Goal: Task Accomplishment & Management: Use online tool/utility

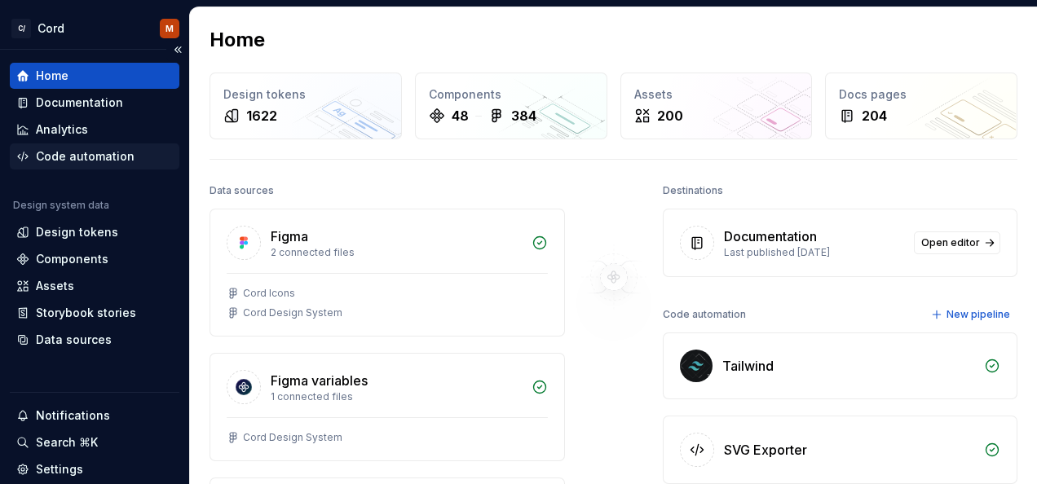
click at [93, 152] on div "Code automation" at bounding box center [85, 156] width 99 height 16
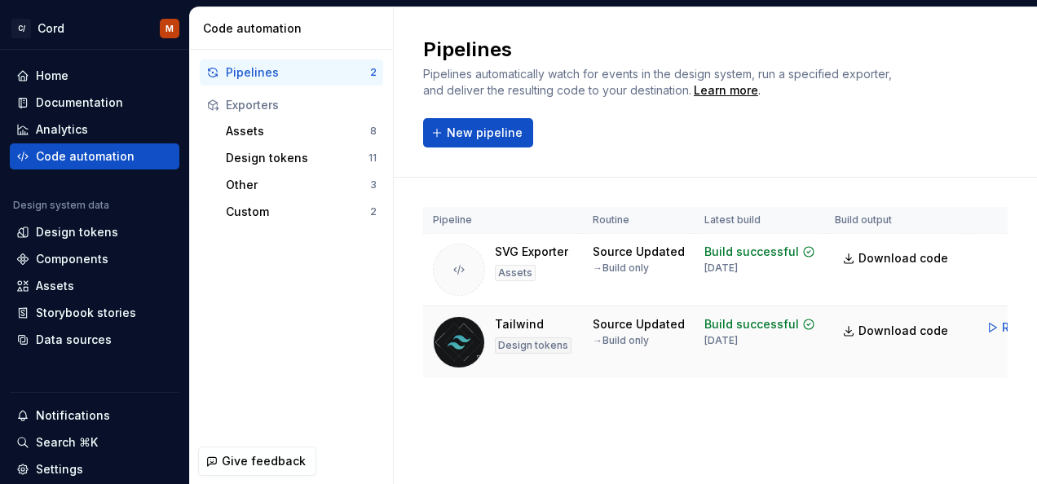
scroll to position [0, 56]
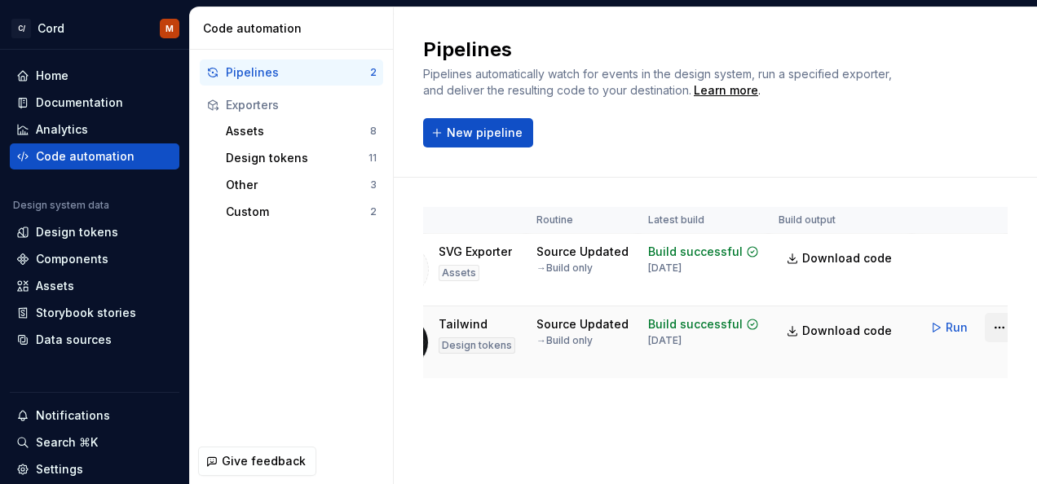
click at [993, 323] on html "C/ Cord M Home Documentation Analytics Code automation Design system data Desig…" at bounding box center [518, 242] width 1037 height 484
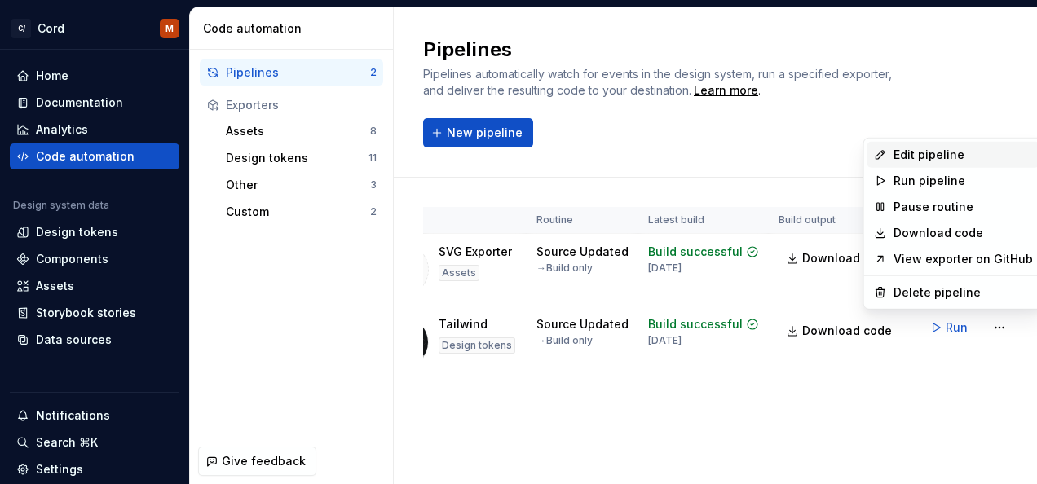
click at [949, 150] on div "Edit pipeline" at bounding box center [963, 155] width 139 height 16
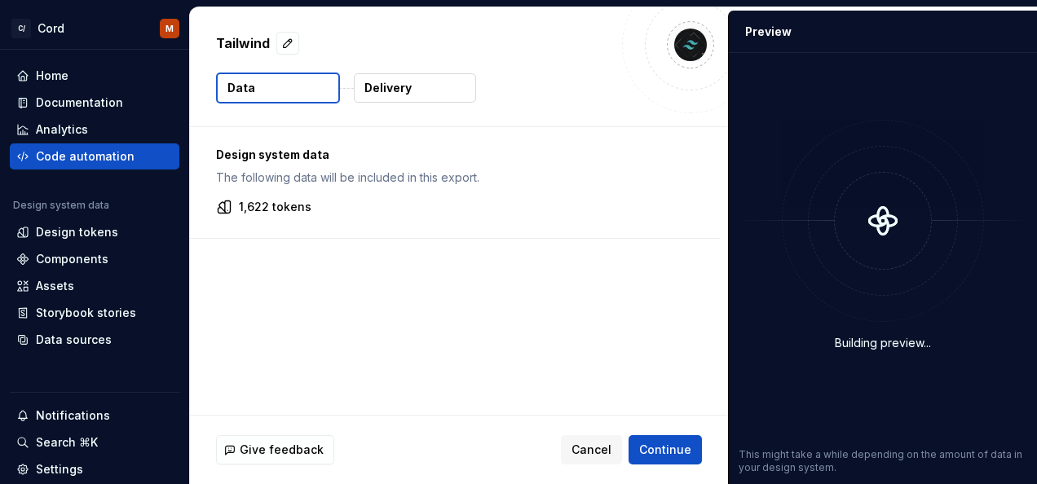
click at [398, 91] on p "Delivery" at bounding box center [388, 88] width 47 height 16
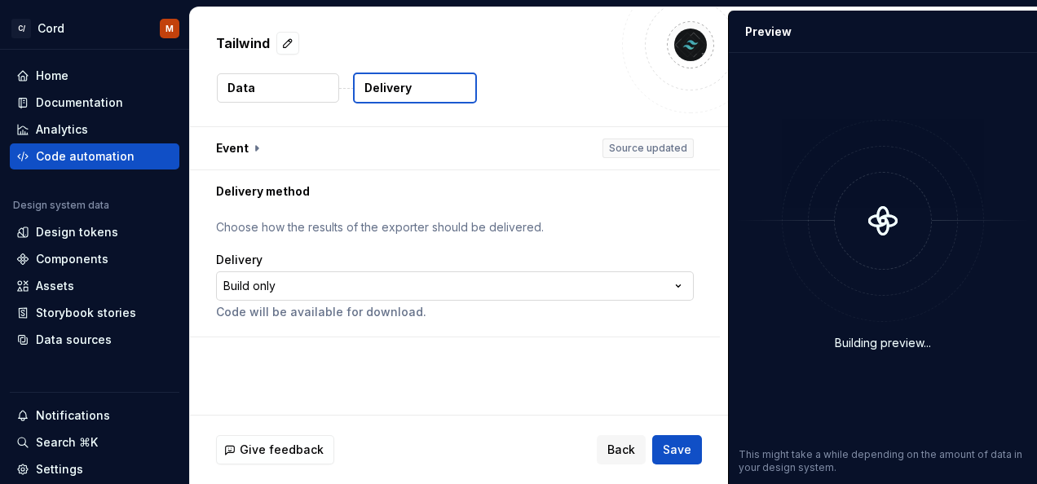
click at [664, 293] on html "**********" at bounding box center [518, 242] width 1037 height 484
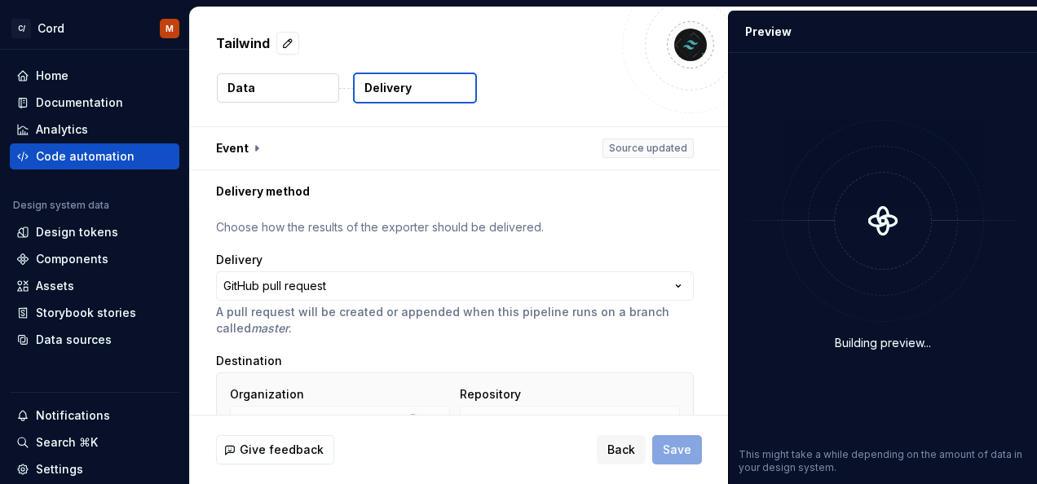
scroll to position [176, 0]
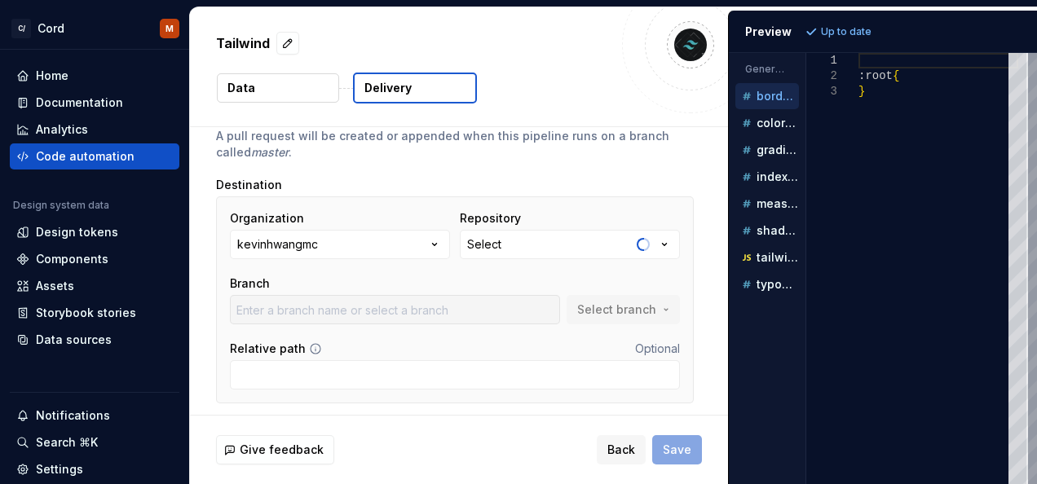
click at [434, 247] on icon "button" at bounding box center [435, 245] width 16 height 16
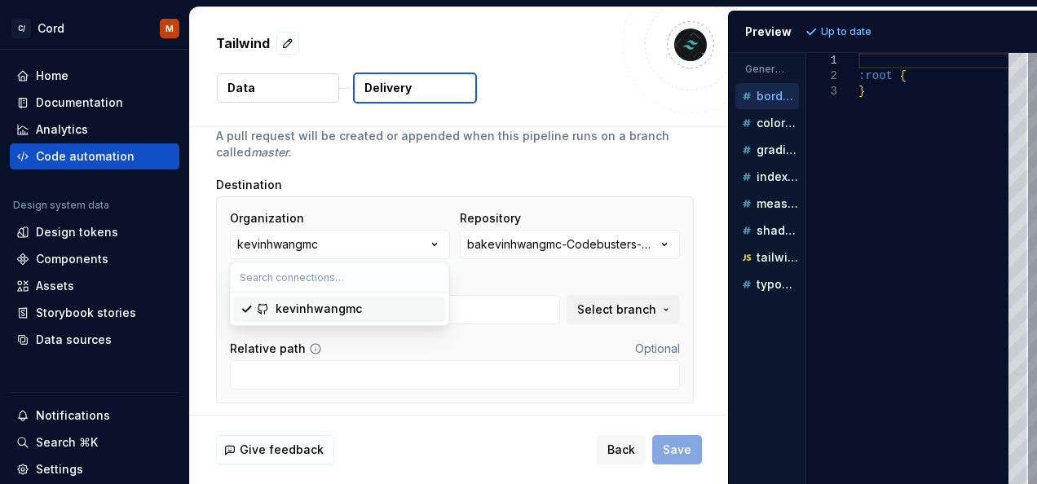
type input "master"
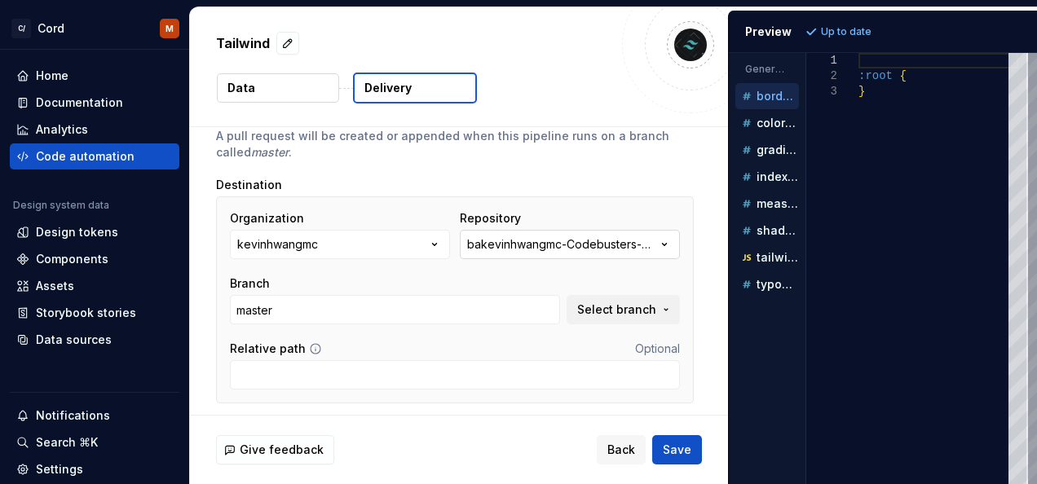
click at [602, 245] on div "bakevinhwangmc-Codebusters-POC-PWA-Sample" at bounding box center [561, 245] width 189 height 16
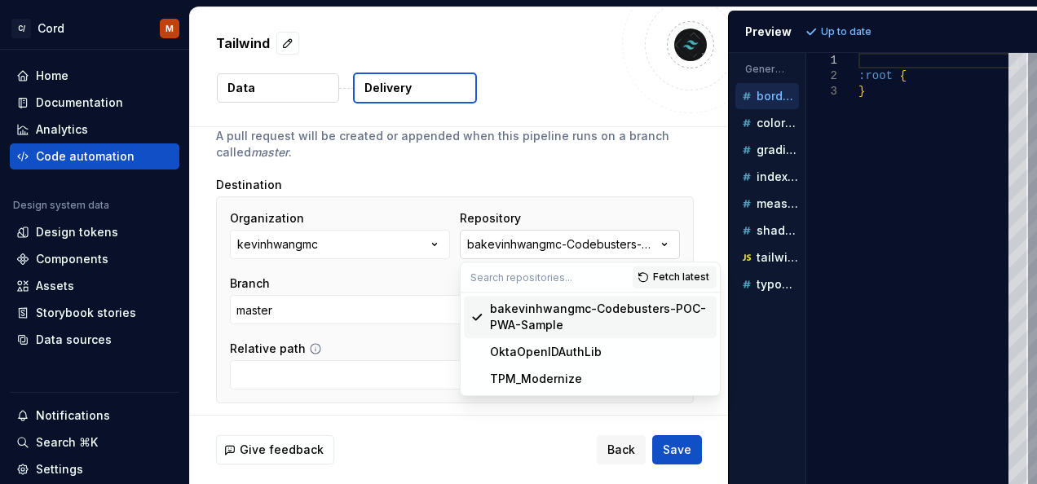
click at [602, 245] on div "bakevinhwangmc-Codebusters-POC-PWA-Sample" at bounding box center [561, 245] width 189 height 16
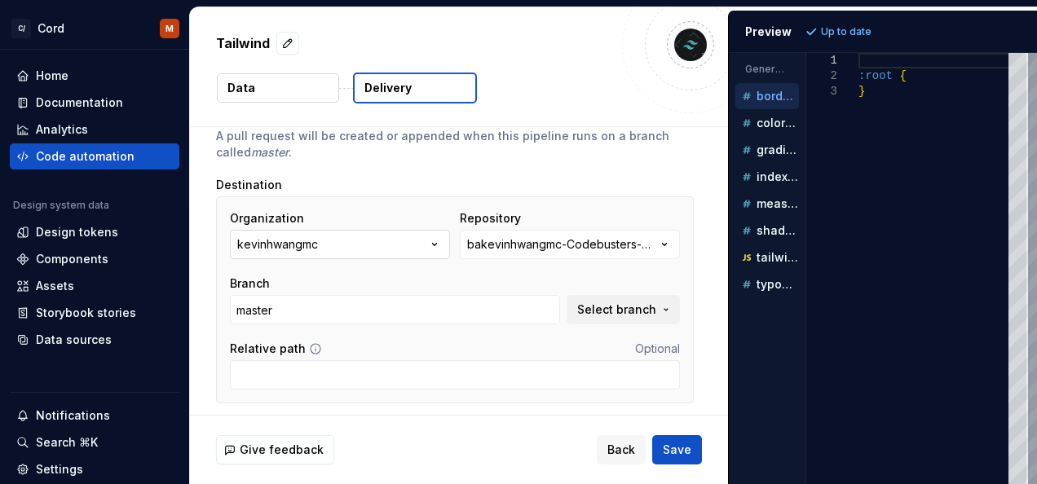
click at [420, 237] on button "kevinhwangmc" at bounding box center [340, 244] width 220 height 29
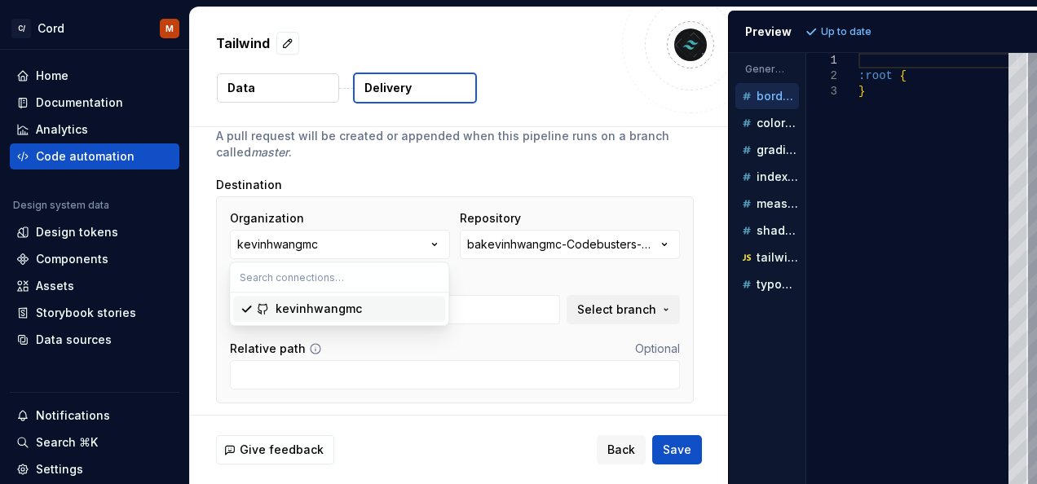
click at [353, 276] on input "text" at bounding box center [339, 277] width 219 height 29
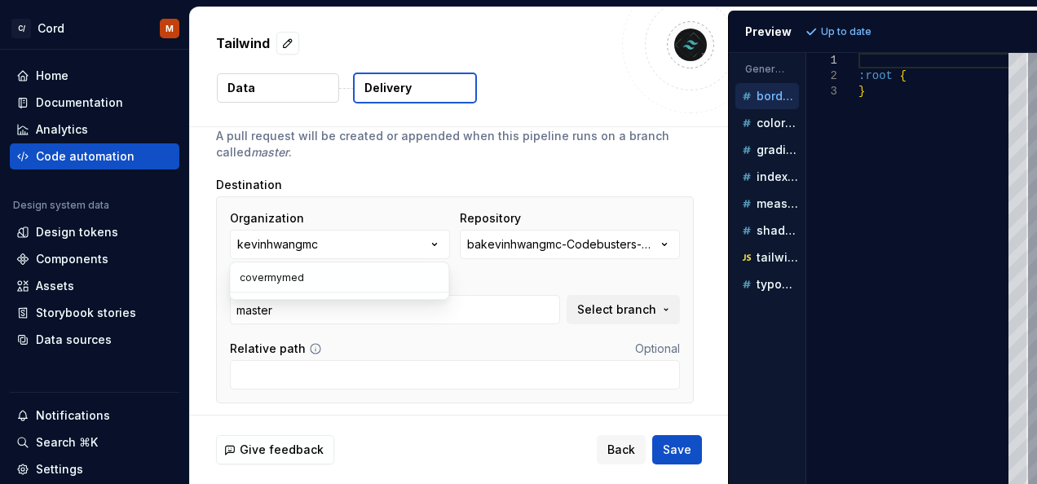
type input "covermymeds"
click at [484, 266] on div "Organization kevinhwangmc Repository bakevinhwangmc-Codebusters-POC-PWA-Sample …" at bounding box center [455, 267] width 450 height 114
click at [436, 241] on icon "button" at bounding box center [435, 245] width 16 height 16
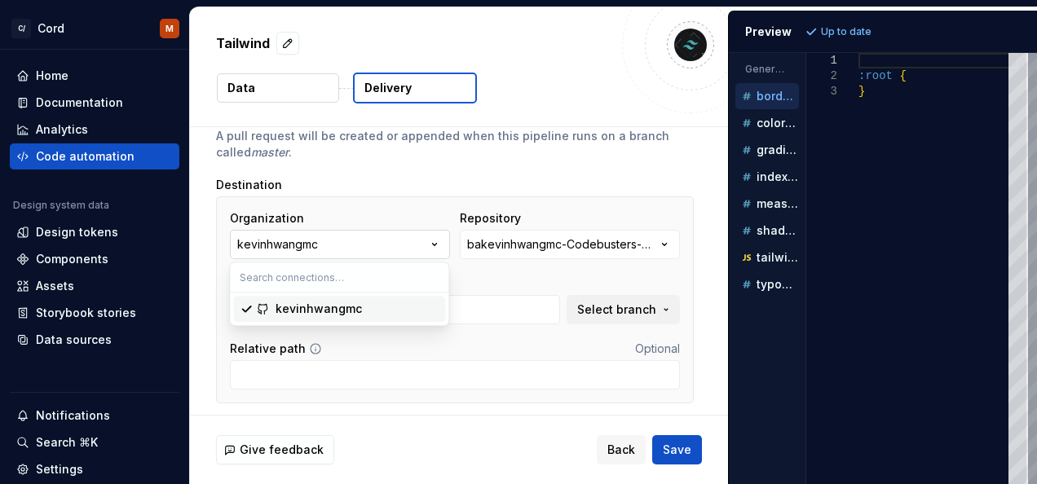
click at [436, 241] on icon "button" at bounding box center [435, 245] width 16 height 16
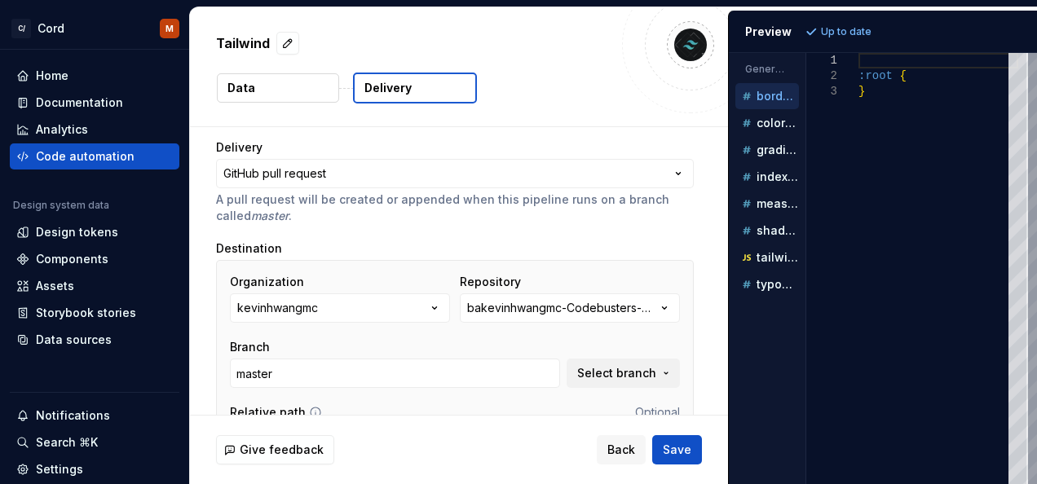
scroll to position [113, 0]
click at [356, 302] on button "kevinhwangmc" at bounding box center [340, 307] width 220 height 29
click at [518, 306] on div "bakevinhwangmc-Codebusters-POC-PWA-Sample" at bounding box center [561, 307] width 189 height 16
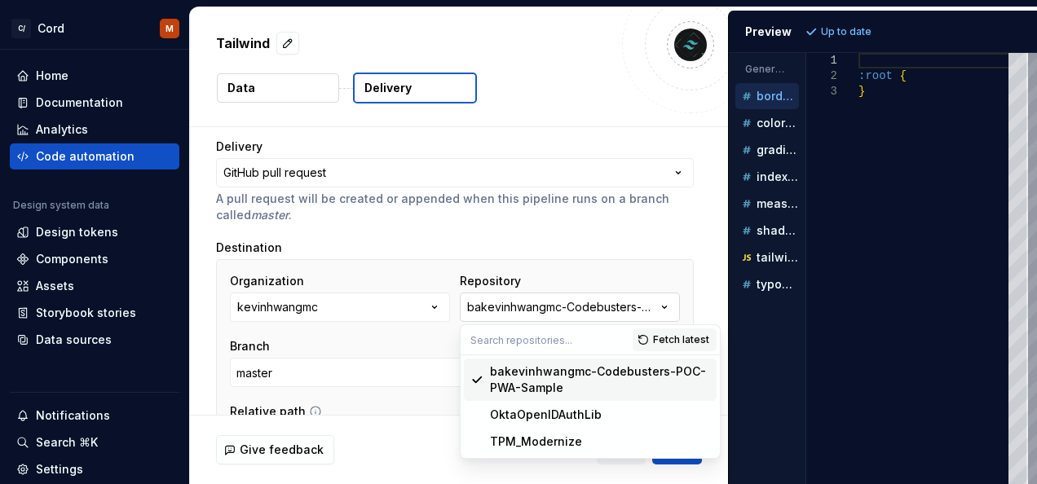
click at [518, 306] on div "bakevinhwangmc-Codebusters-POC-PWA-Sample" at bounding box center [561, 307] width 189 height 16
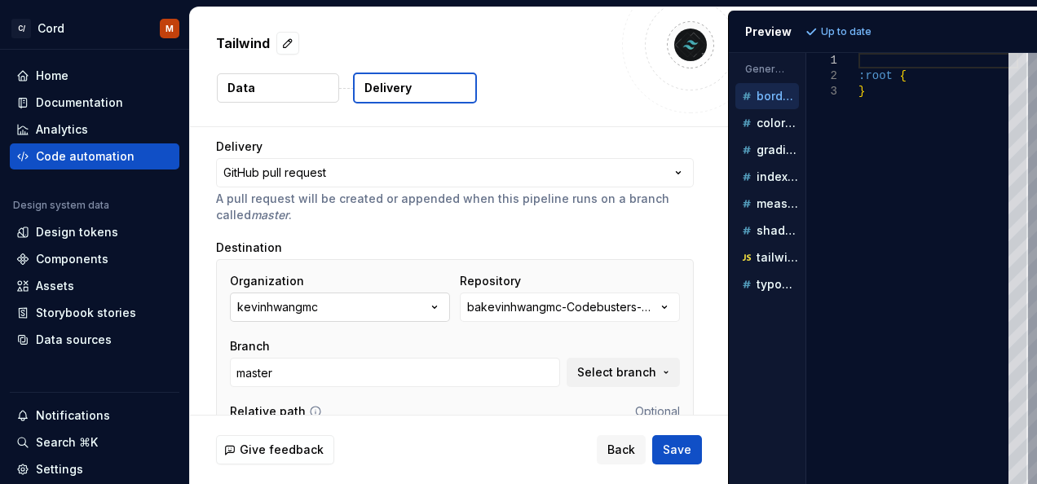
click at [430, 303] on icon "button" at bounding box center [435, 307] width 16 height 16
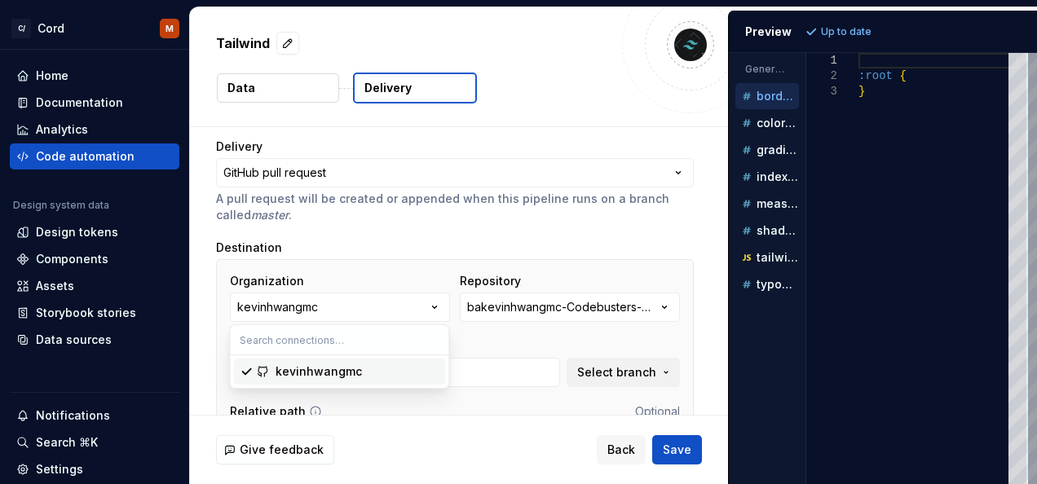
click at [394, 334] on input "text" at bounding box center [339, 339] width 219 height 29
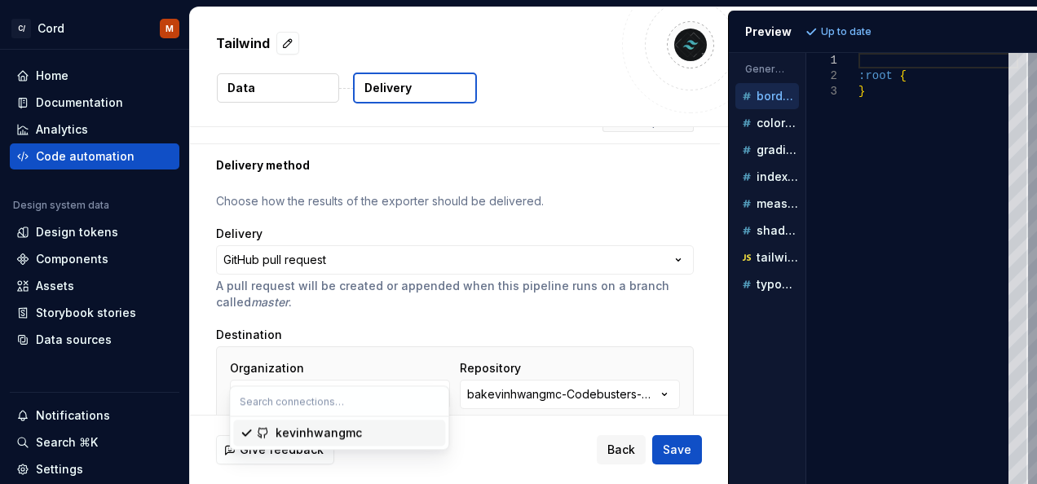
scroll to position [0, 0]
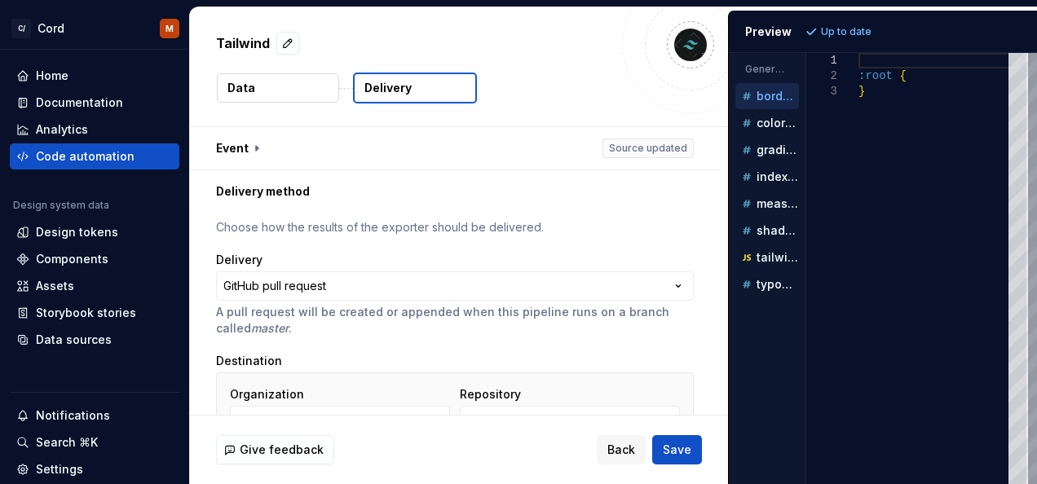
click at [381, 250] on div "**********" at bounding box center [455, 404] width 478 height 370
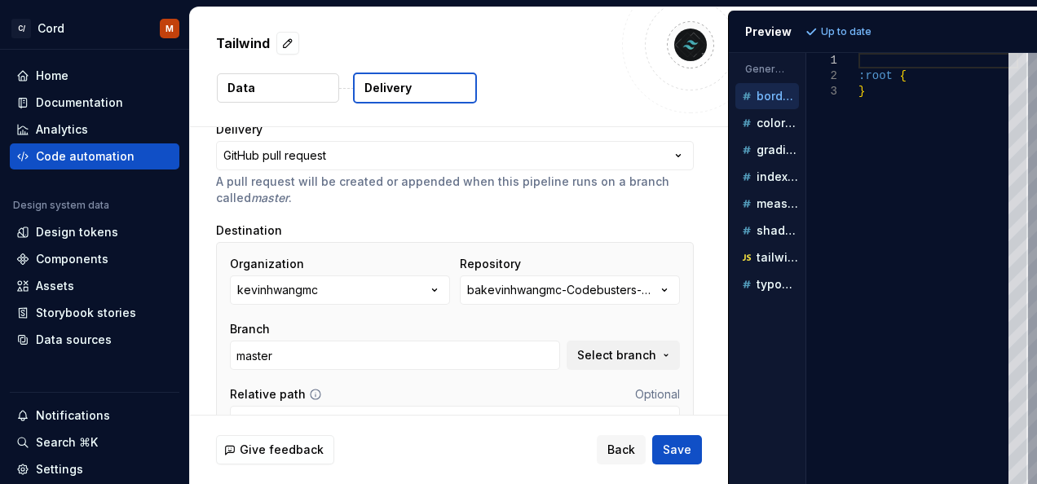
scroll to position [223, 0]
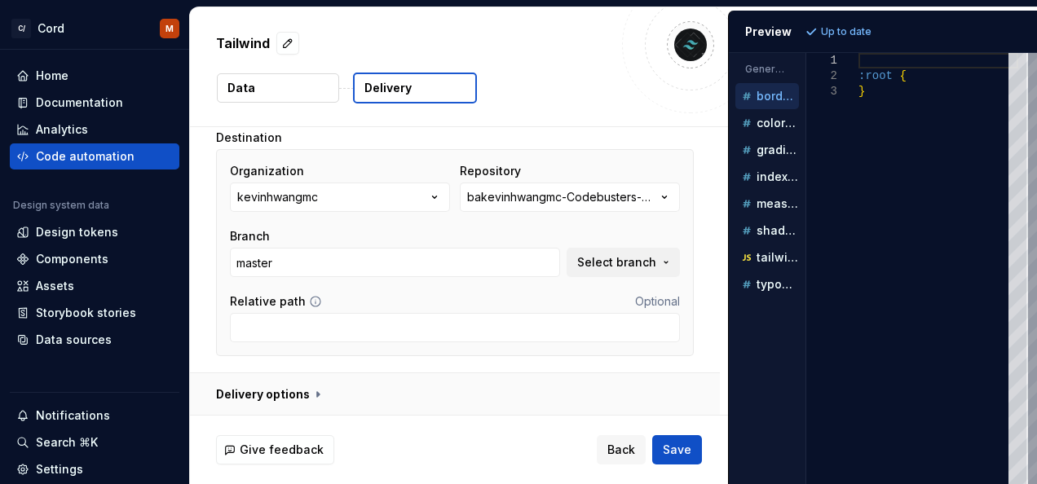
click at [308, 388] on button "button" at bounding box center [455, 395] width 530 height 42
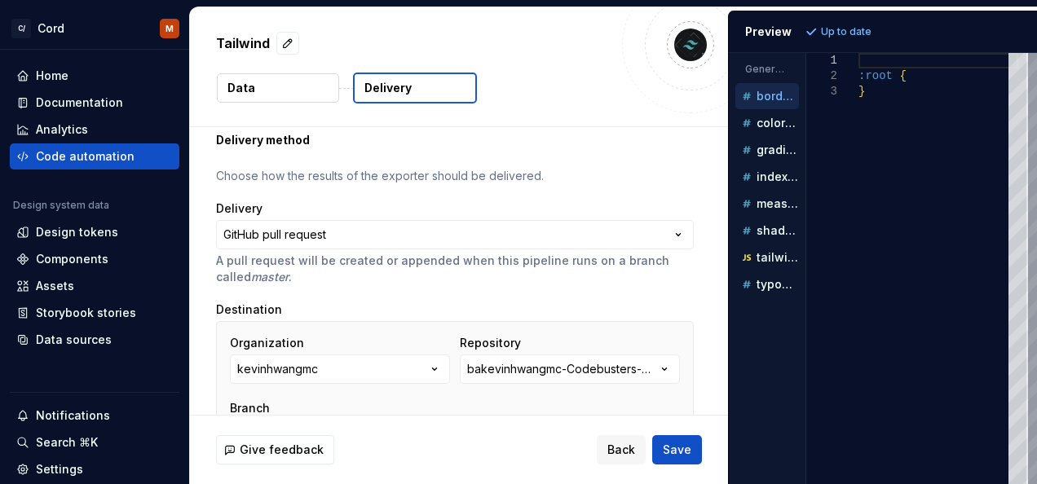
scroll to position [166, 0]
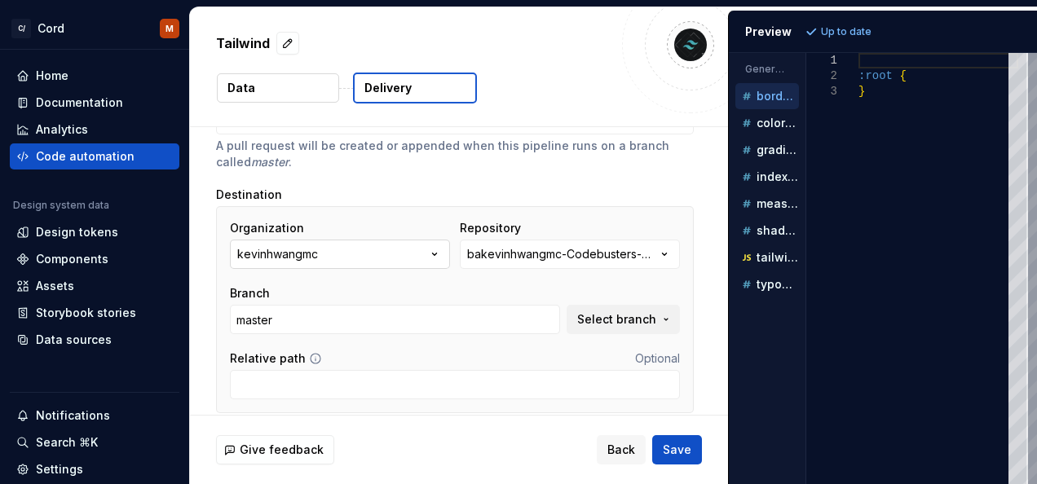
click at [434, 259] on icon "button" at bounding box center [435, 254] width 16 height 16
click at [483, 285] on div "Branch" at bounding box center [395, 293] width 330 height 16
click at [666, 254] on icon "button" at bounding box center [665, 255] width 4 height 2
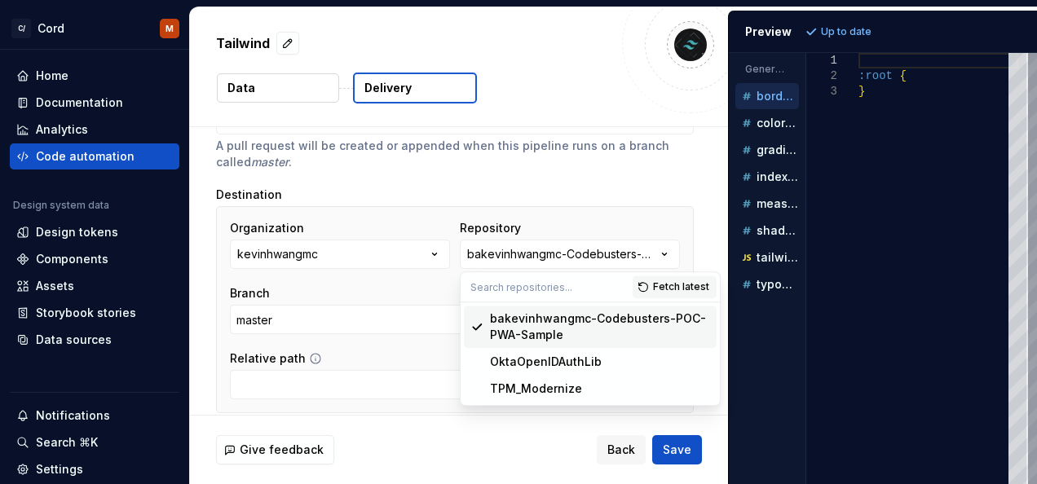
click at [372, 285] on div "Branch" at bounding box center [395, 293] width 330 height 16
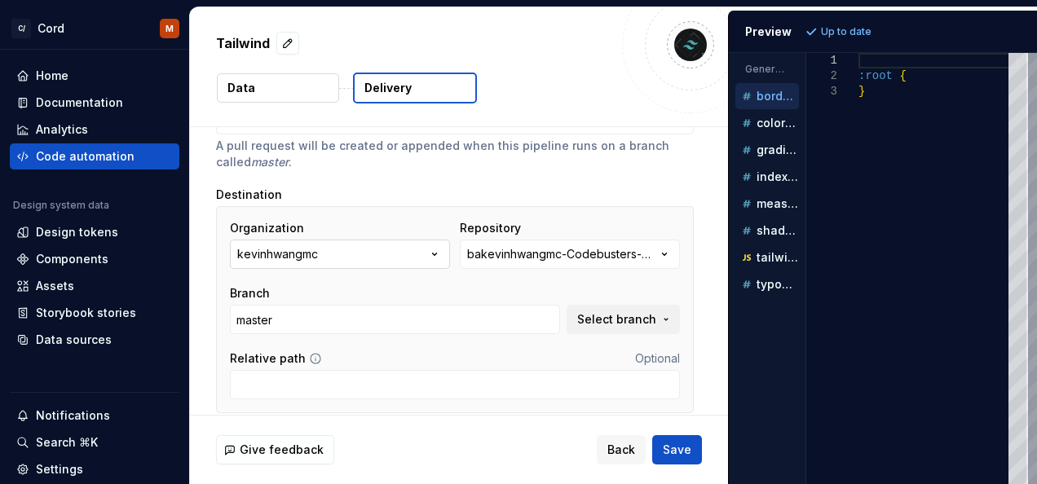
click at [360, 254] on button "kevinhwangmc" at bounding box center [340, 254] width 220 height 29
type input "c"
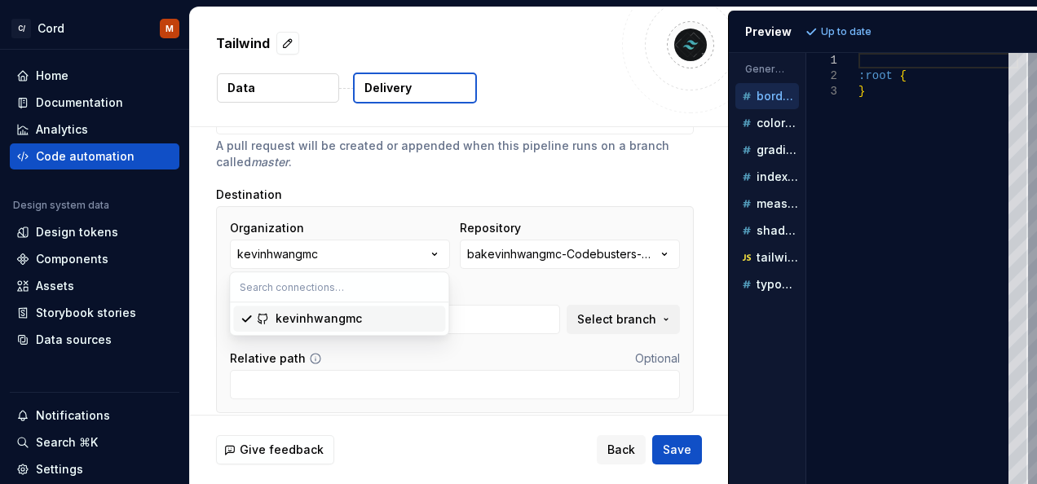
click at [400, 210] on div "Organization kevinhwangmc Repository bakevinhwangmc-Codebusters-POC-PWA-Sample …" at bounding box center [455, 309] width 478 height 207
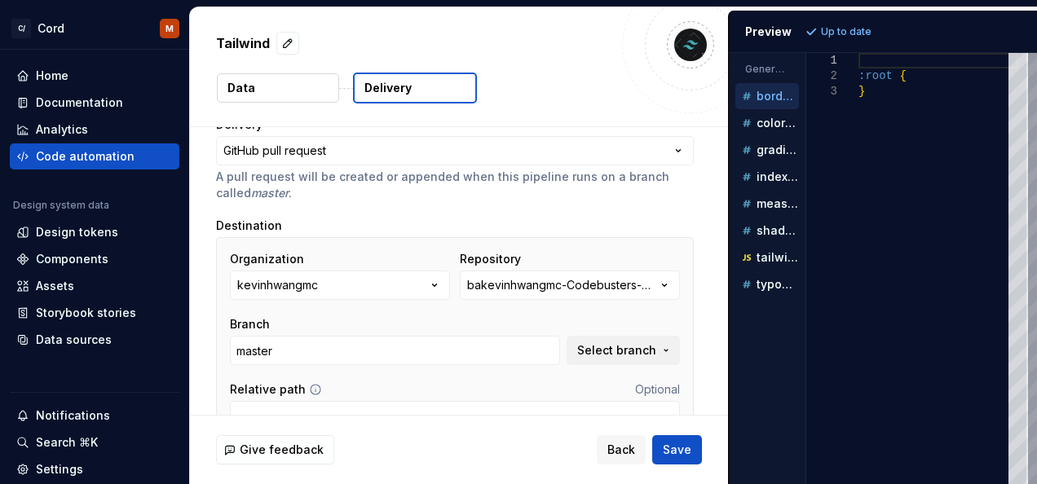
scroll to position [0, 0]
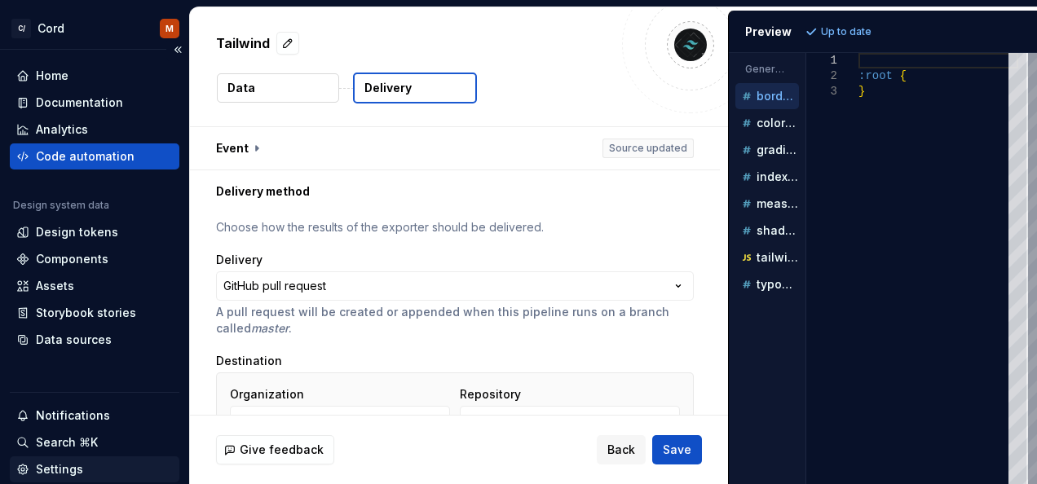
click at [93, 467] on div "Settings" at bounding box center [94, 470] width 157 height 16
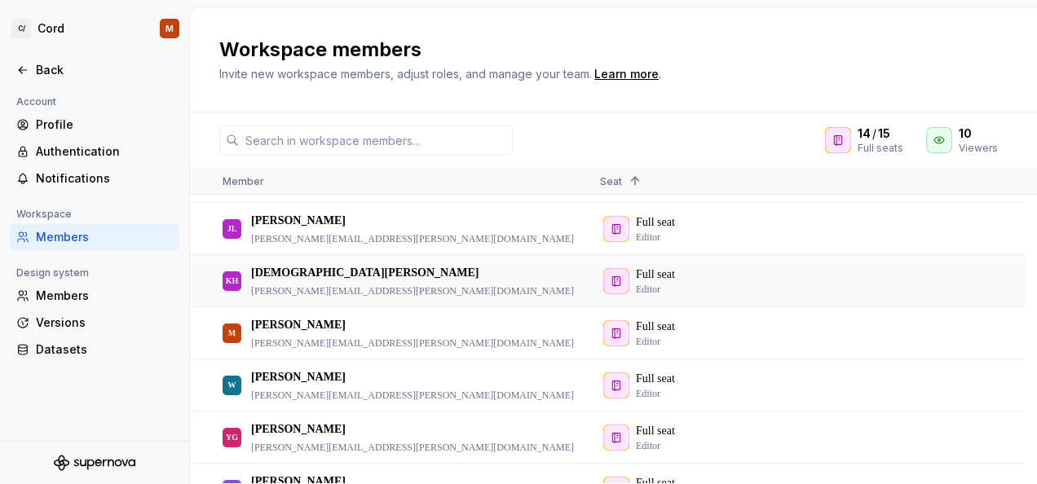
scroll to position [411, 0]
click at [274, 324] on p "[PERSON_NAME]" at bounding box center [298, 324] width 95 height 16
click at [52, 127] on div "Profile" at bounding box center [104, 125] width 137 height 16
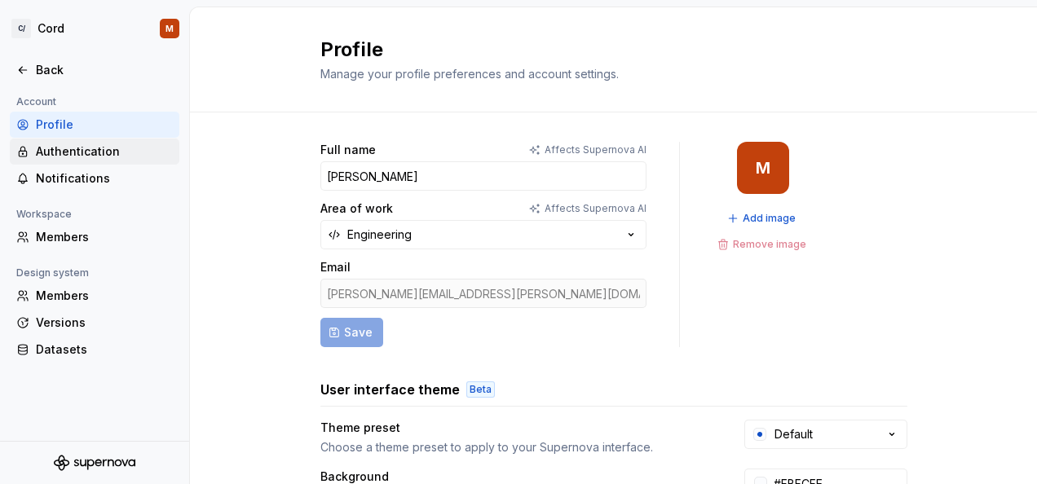
click at [92, 147] on div "Authentication" at bounding box center [104, 152] width 137 height 16
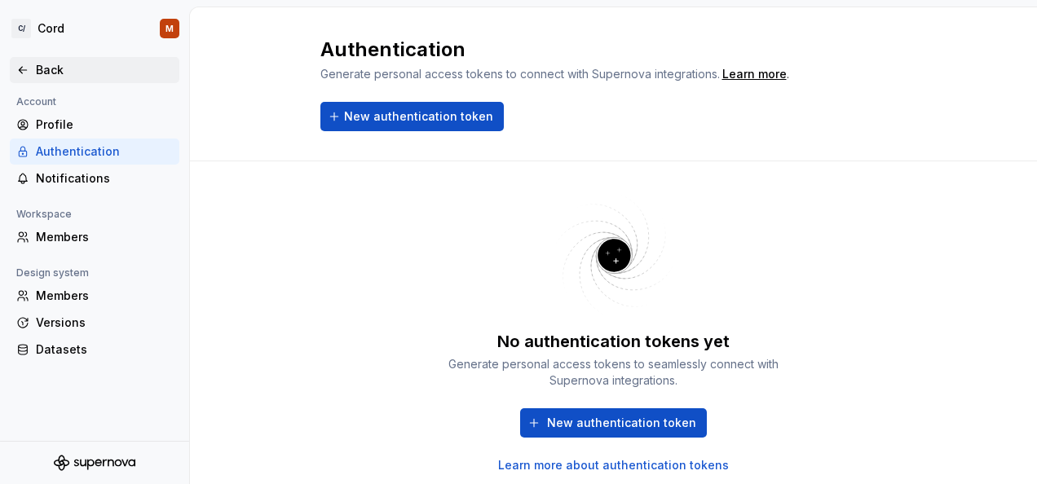
click at [23, 65] on icon at bounding box center [22, 70] width 13 height 13
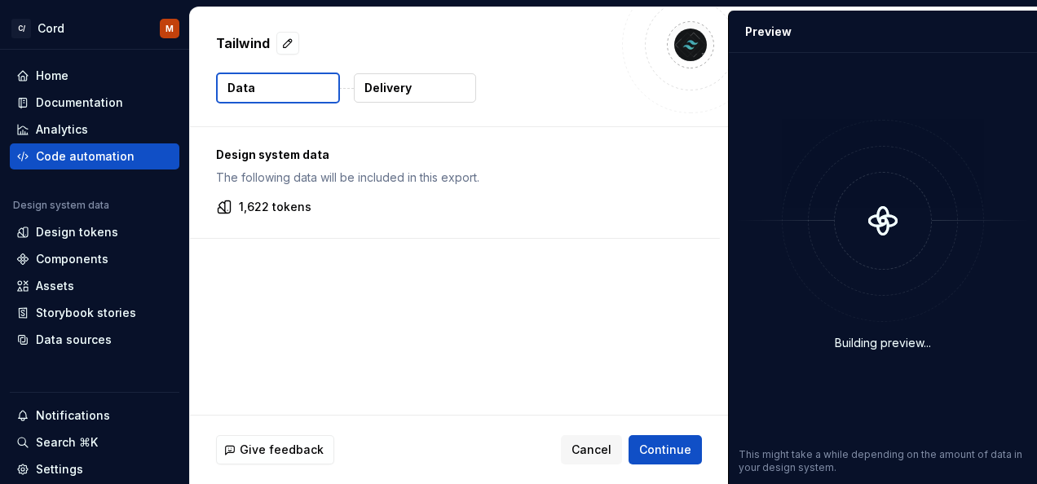
click at [400, 93] on p "Delivery" at bounding box center [388, 88] width 47 height 16
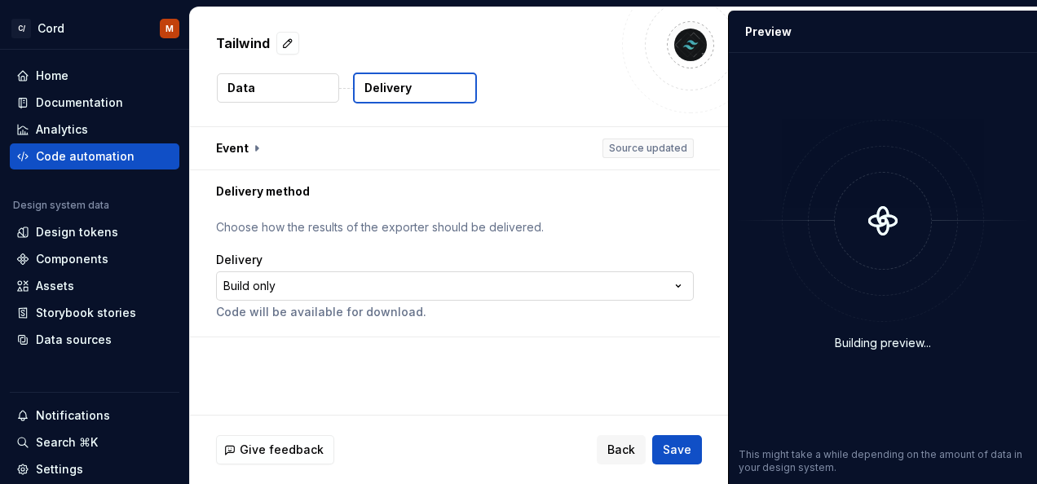
click at [670, 281] on html "**********" at bounding box center [518, 242] width 1037 height 484
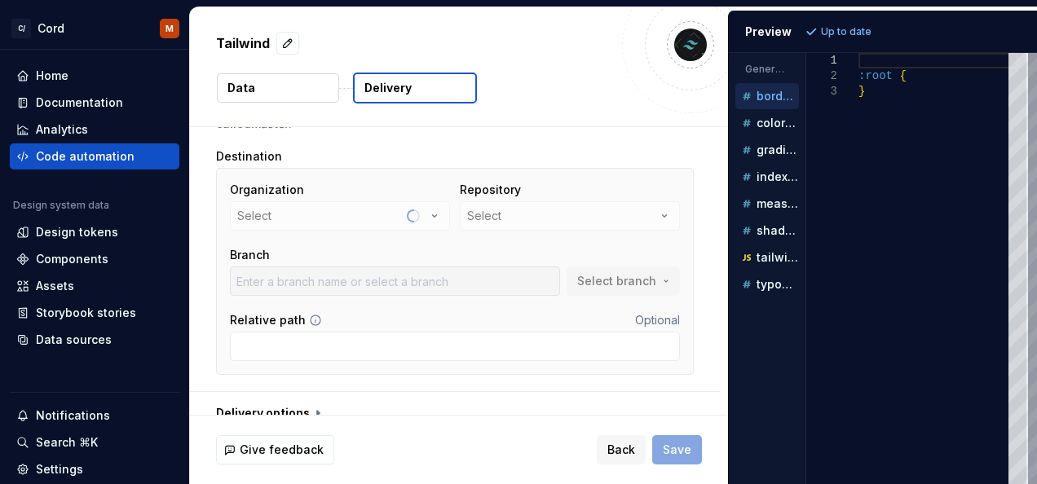
scroll to position [204, 0]
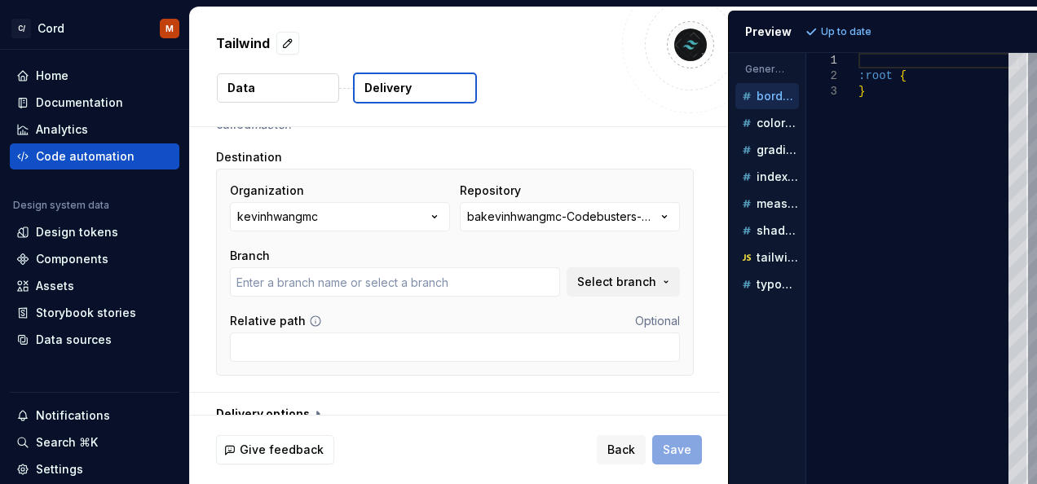
type input "master"
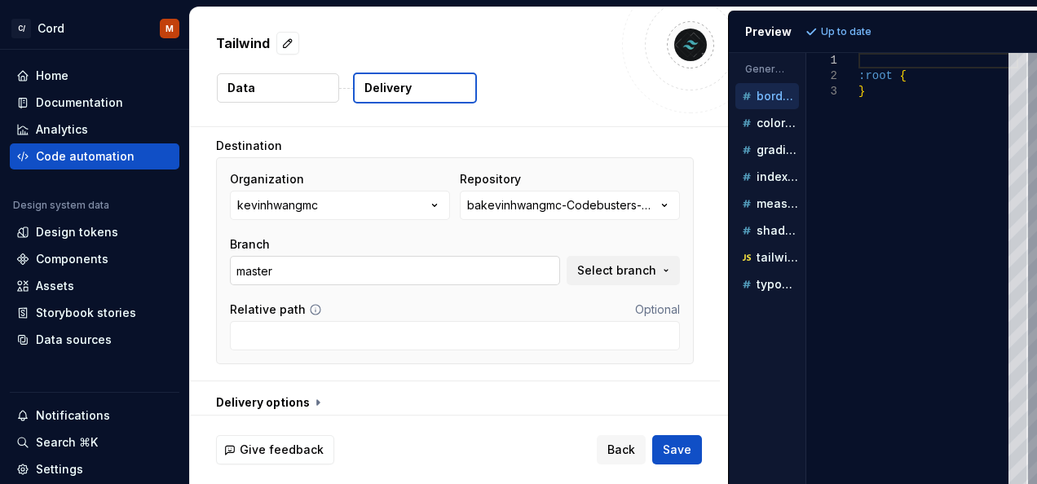
scroll to position [223, 0]
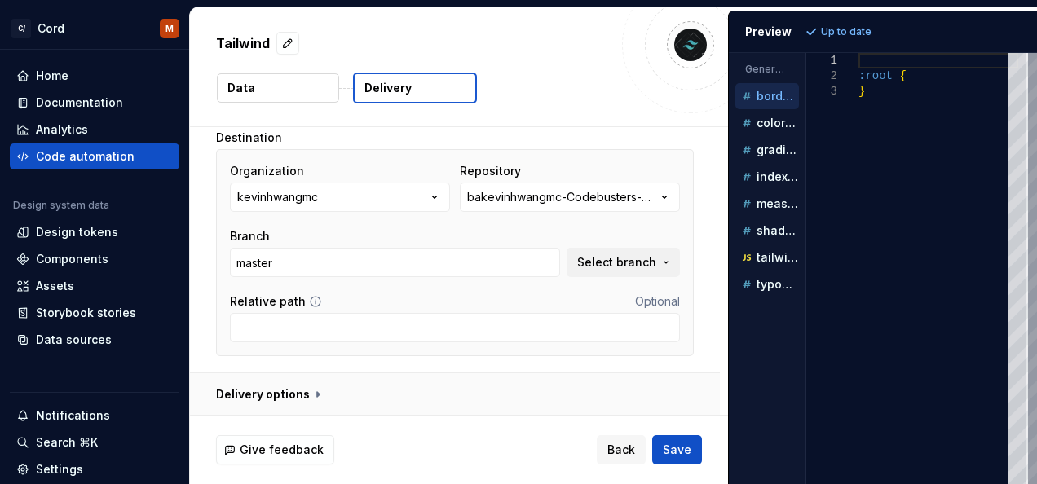
click at [312, 391] on button "button" at bounding box center [455, 395] width 530 height 42
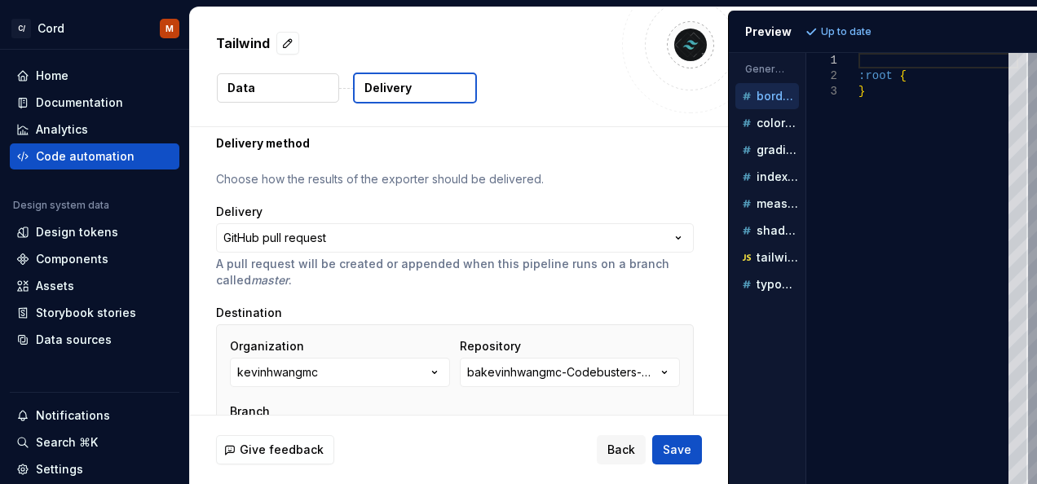
scroll to position [0, 0]
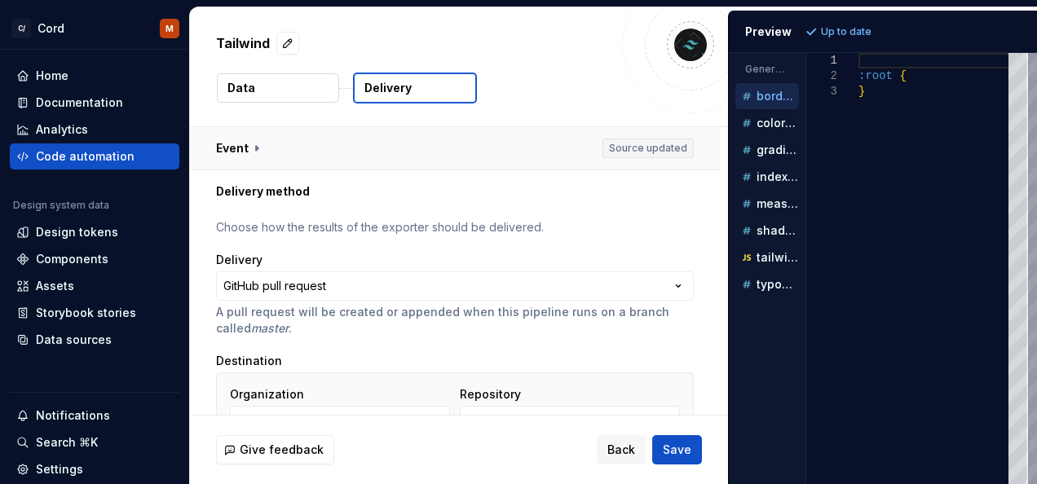
click at [254, 152] on button "button" at bounding box center [455, 148] width 530 height 42
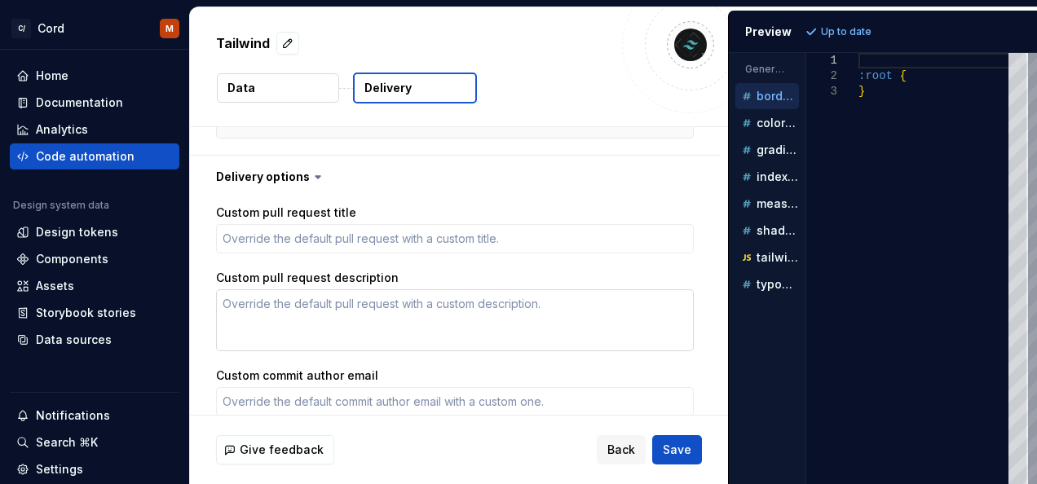
scroll to position [889, 0]
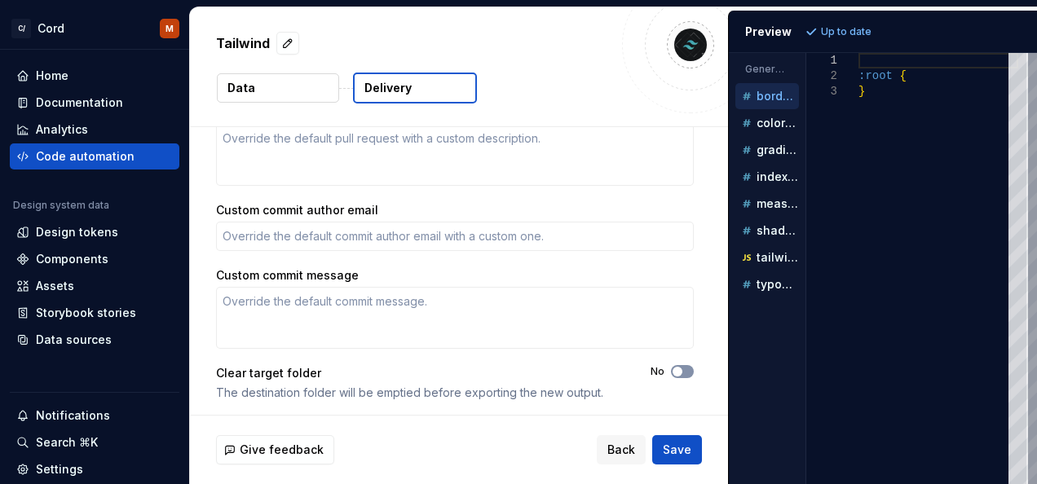
click at [676, 367] on span "button" at bounding box center [678, 372] width 10 height 10
click at [683, 369] on span "button" at bounding box center [688, 372] width 10 height 10
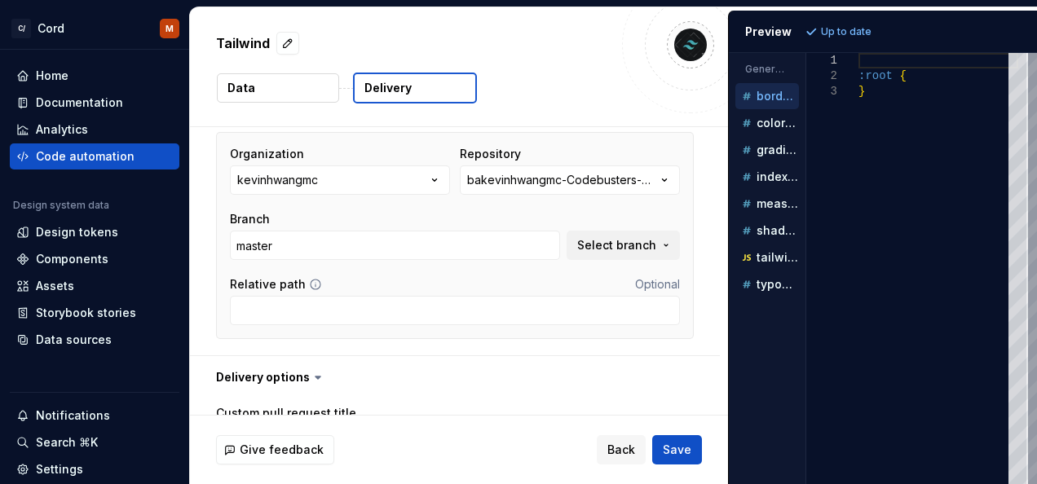
scroll to position [427, 0]
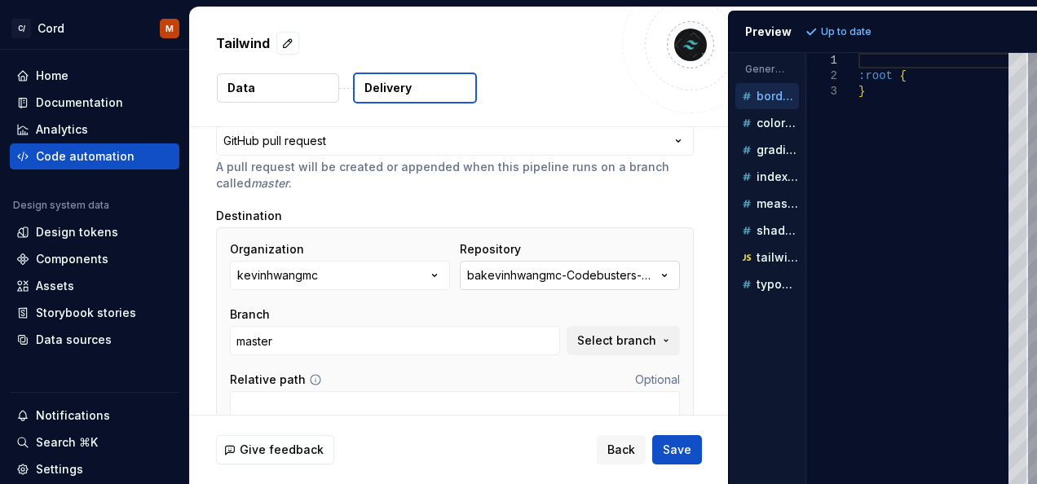
click at [559, 270] on div "bakevinhwangmc-Codebusters-POC-PWA-Sample" at bounding box center [561, 276] width 189 height 16
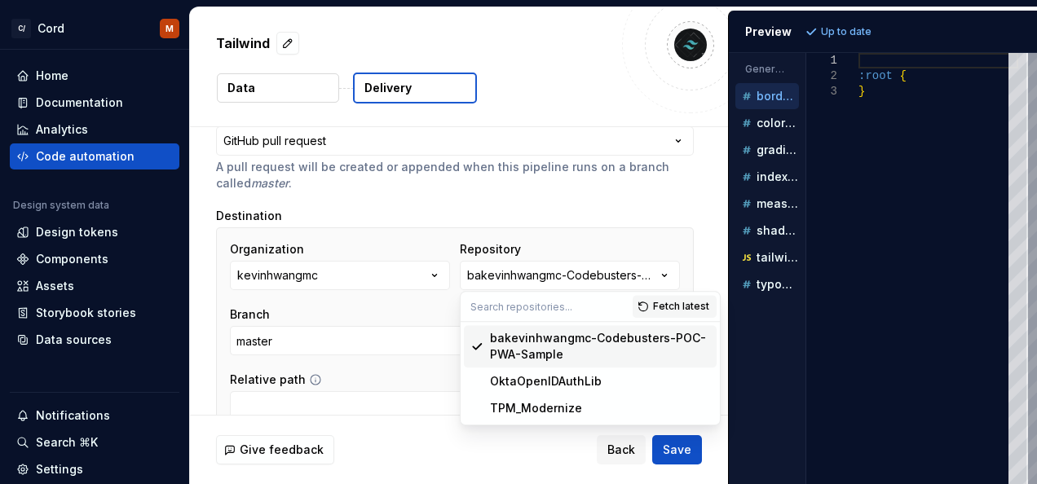
click at [416, 302] on div "Organization kevinhwangmc Repository bakevinhwangmc-Codebusters-POC-PWA-Sample …" at bounding box center [455, 298] width 450 height 114
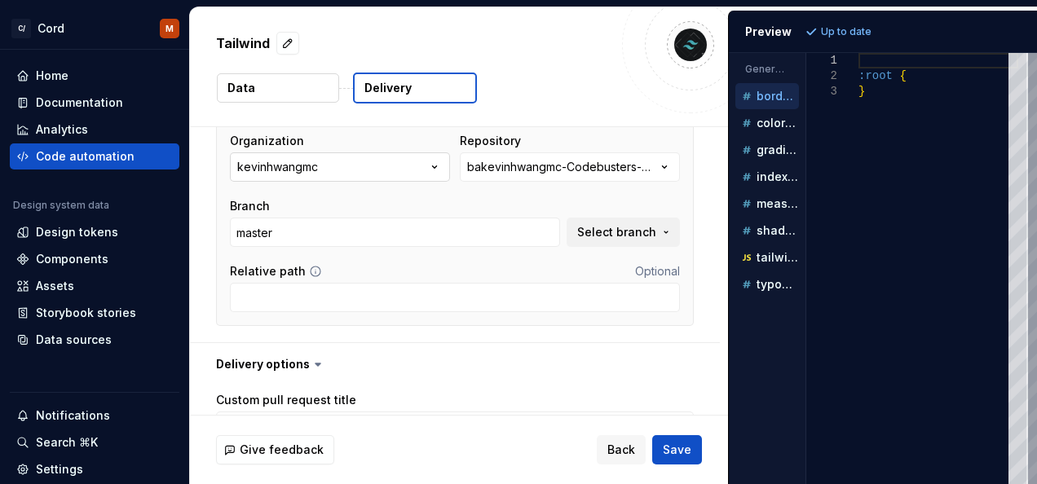
scroll to position [536, 0]
type textarea "*"
click at [64, 462] on div "Settings" at bounding box center [59, 470] width 47 height 16
click at [28, 467] on icon at bounding box center [22, 469] width 13 height 13
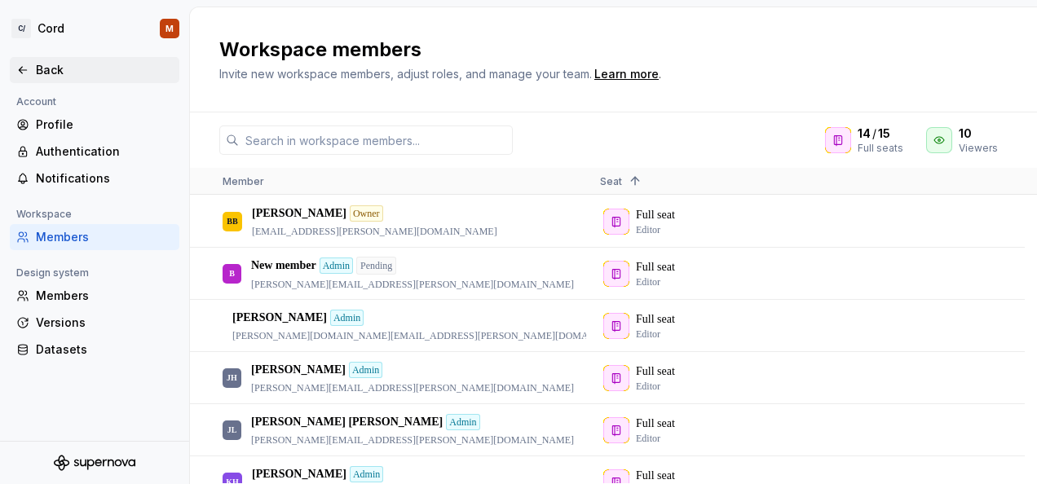
click at [61, 71] on div "Back" at bounding box center [104, 70] width 137 height 16
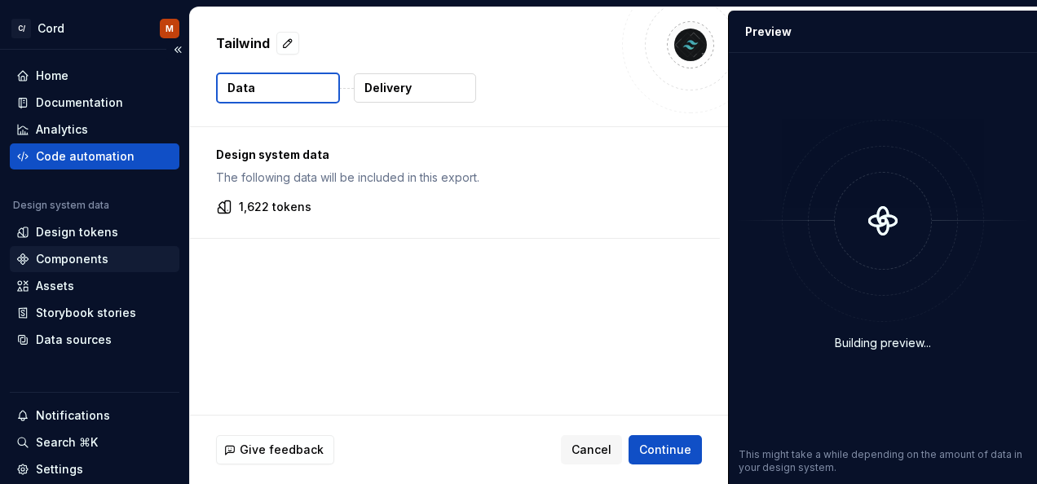
scroll to position [108, 0]
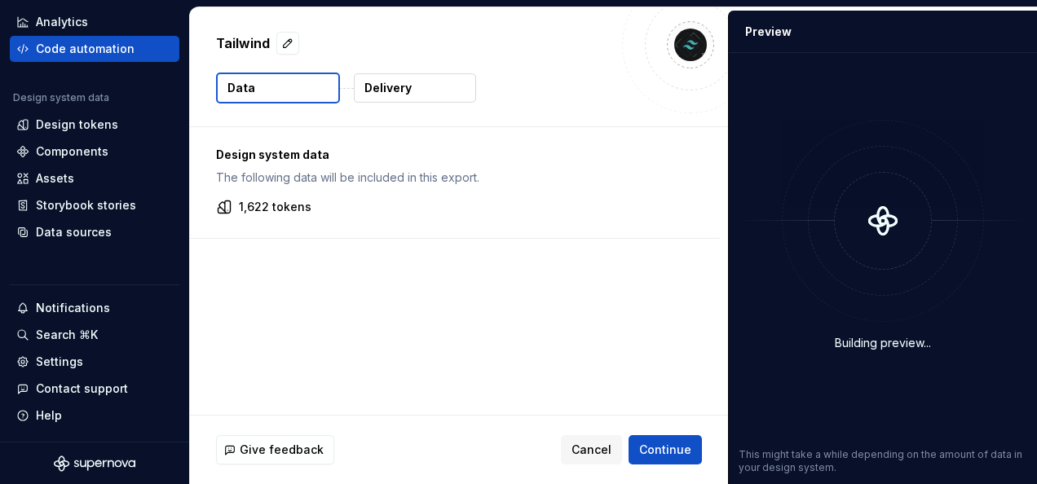
click at [89, 459] on icon "Supernova Logo" at bounding box center [95, 464] width 82 height 16
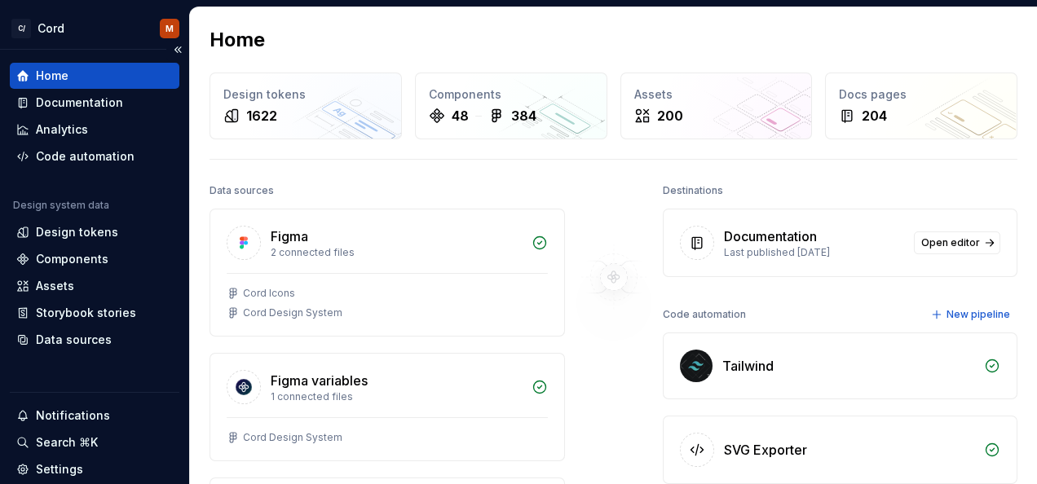
scroll to position [108, 0]
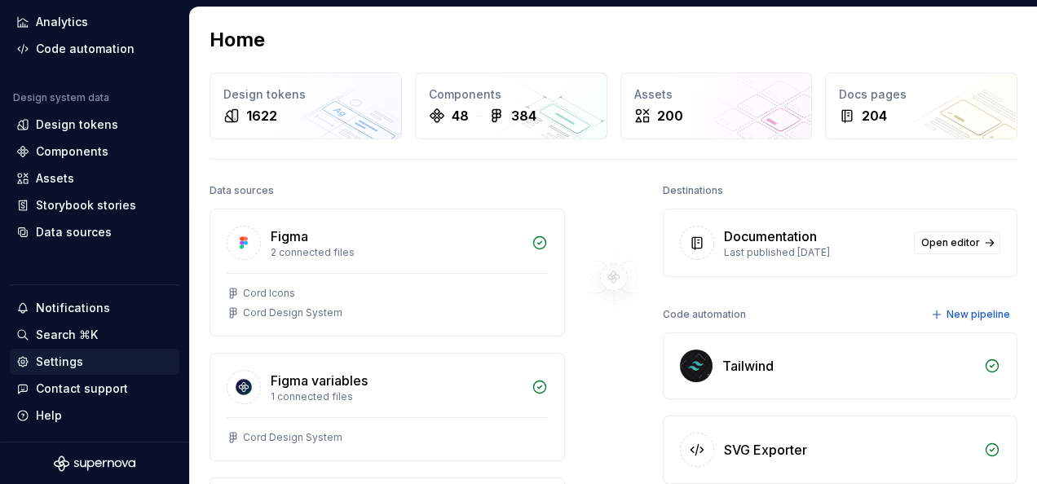
click at [47, 363] on div "Settings" at bounding box center [59, 362] width 47 height 16
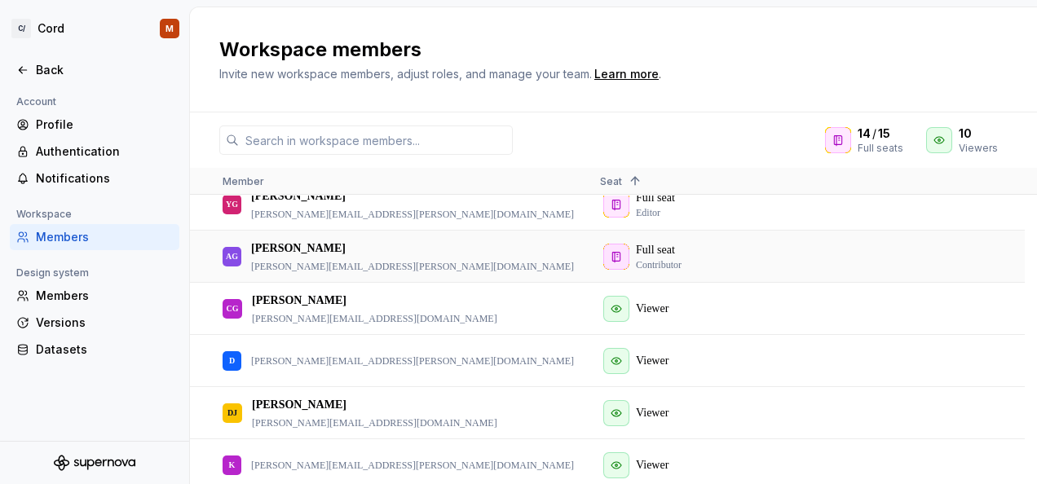
scroll to position [525, 0]
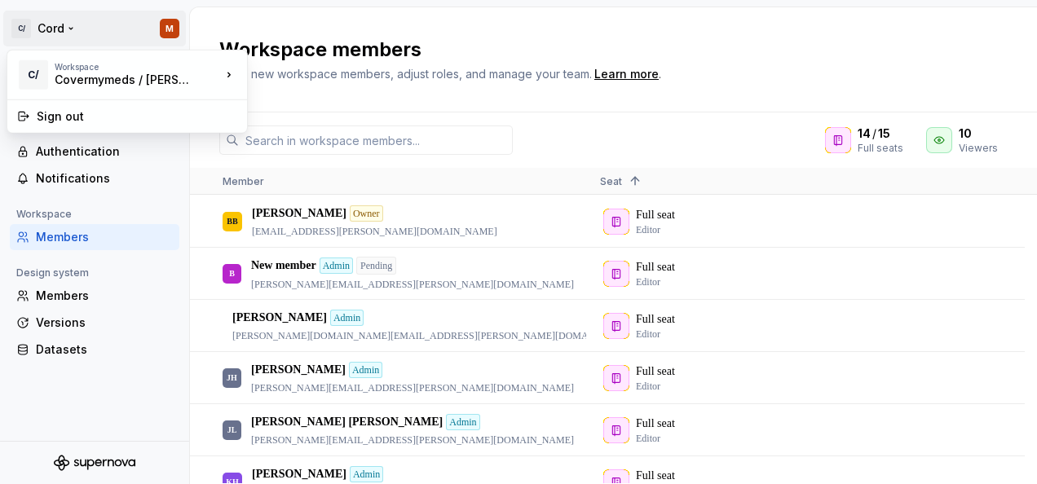
click at [171, 29] on html "C/ Cord M Back Account Profile Authentication Notifications Workspace Members D…" at bounding box center [518, 242] width 1037 height 484
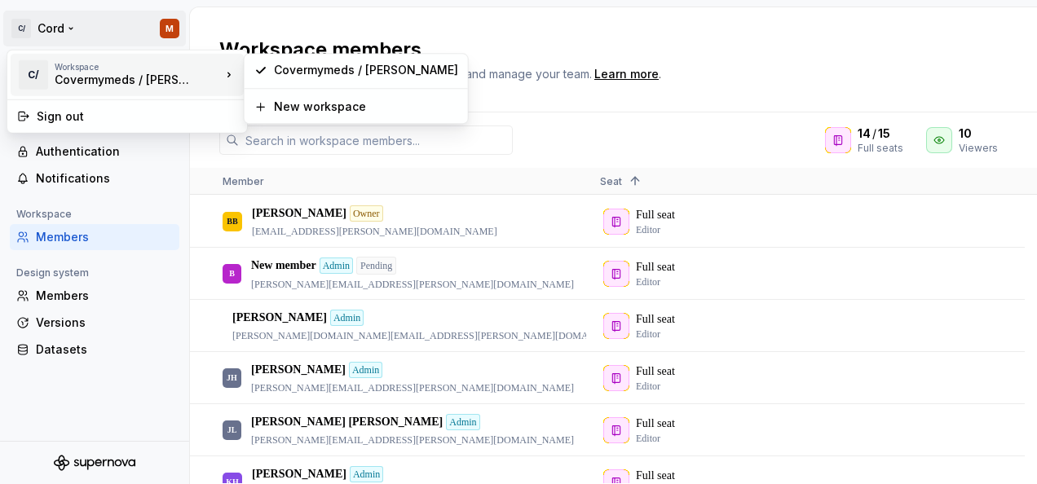
click at [113, 78] on div "Covermymeds / [PERSON_NAME]" at bounding box center [124, 80] width 139 height 16
click at [75, 76] on div "Covermymeds / [PERSON_NAME]" at bounding box center [124, 80] width 139 height 16
click at [29, 76] on div "C/" at bounding box center [33, 74] width 29 height 29
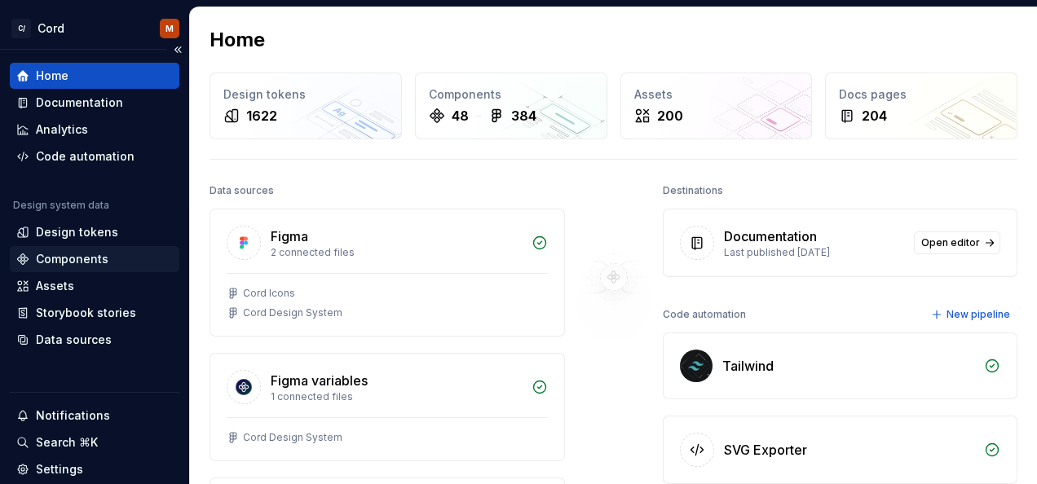
scroll to position [108, 0]
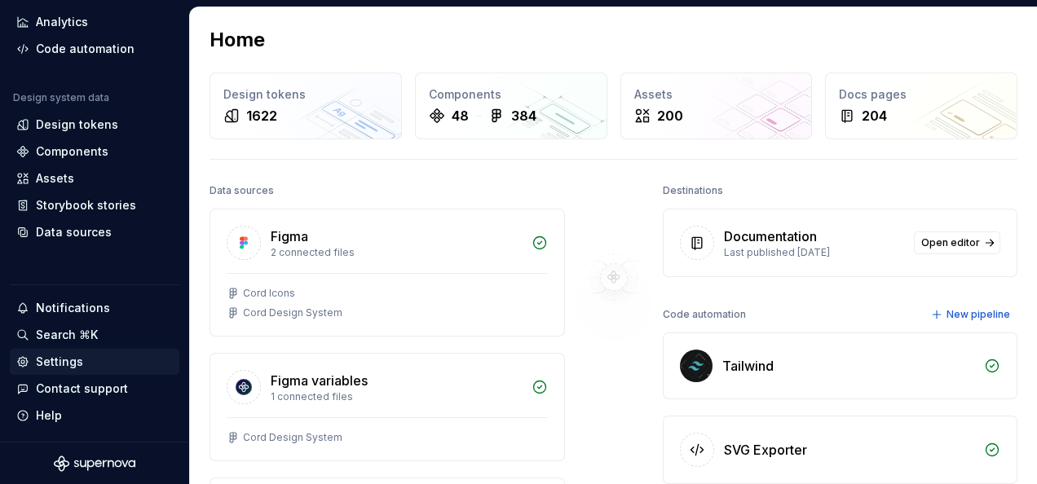
click at [45, 367] on div "Settings" at bounding box center [59, 362] width 47 height 16
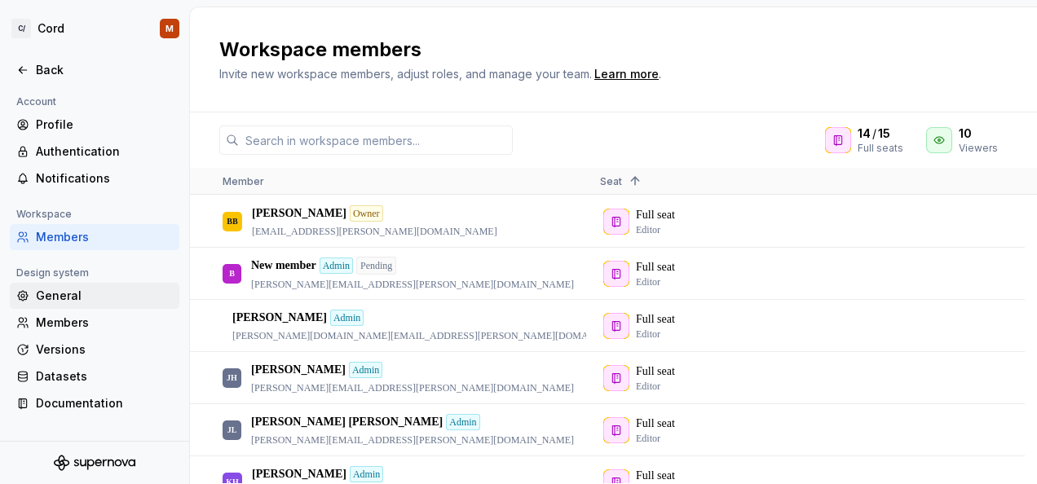
click at [78, 294] on div "General" at bounding box center [104, 296] width 137 height 16
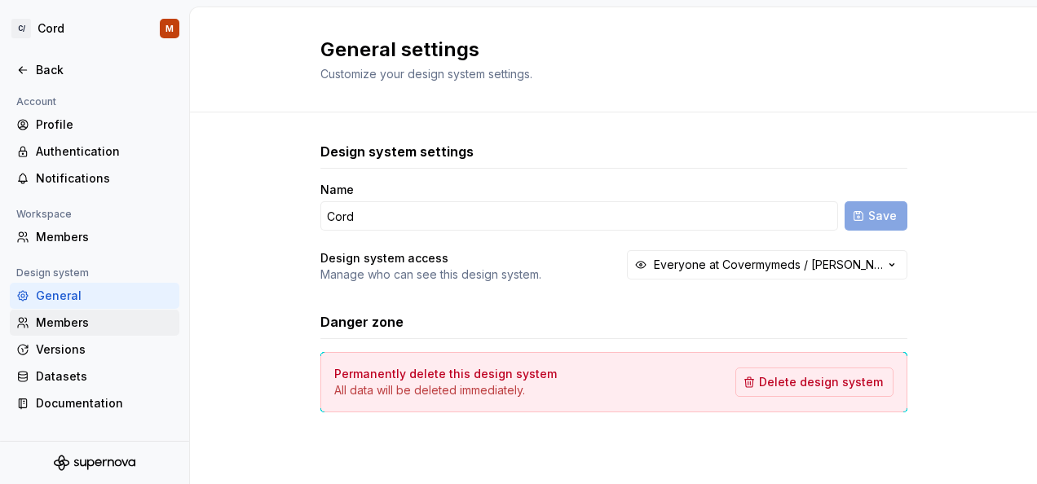
click at [67, 326] on div "Members" at bounding box center [104, 323] width 137 height 16
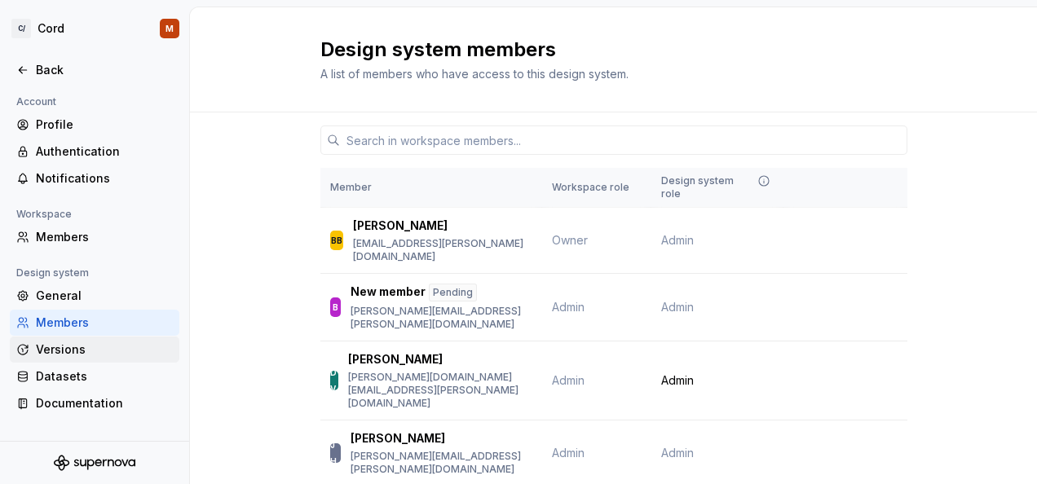
click at [64, 347] on div "Versions" at bounding box center [104, 350] width 137 height 16
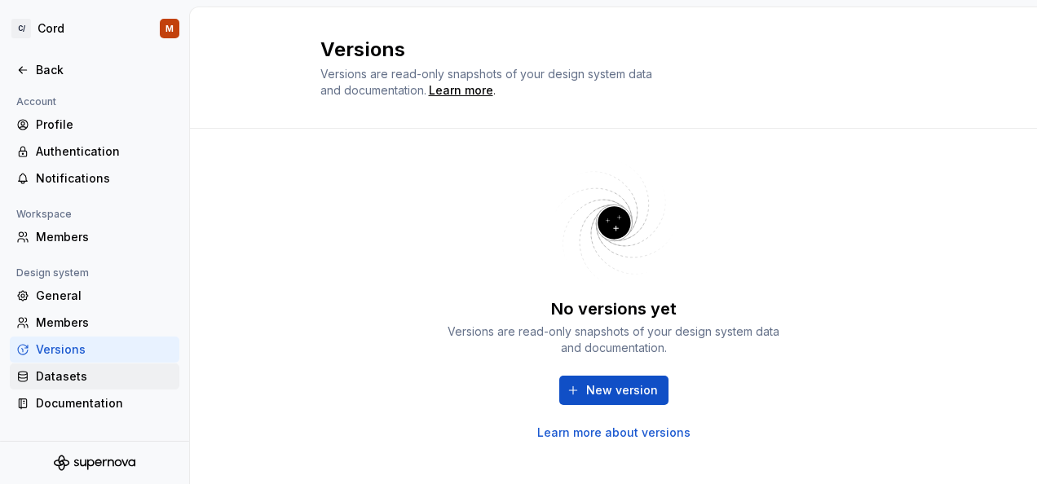
click at [65, 378] on div "Datasets" at bounding box center [104, 377] width 137 height 16
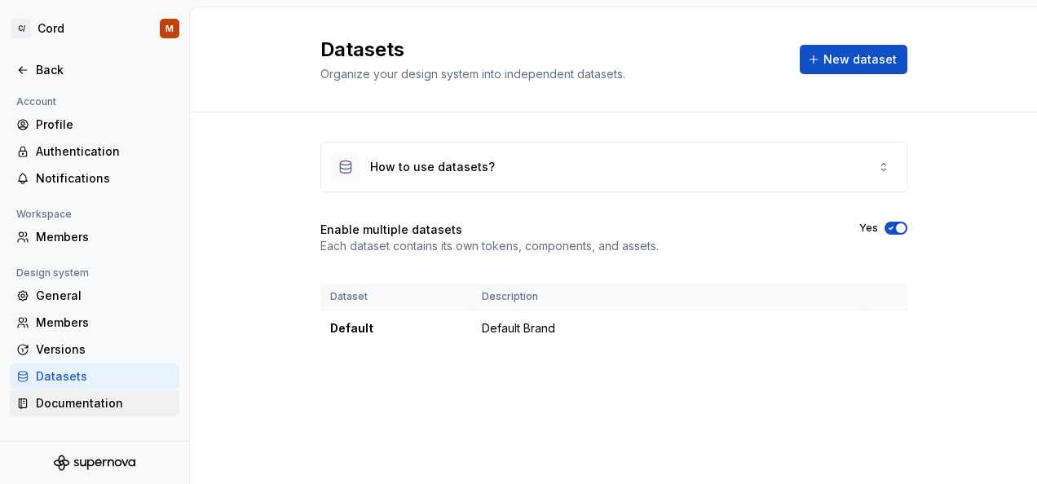
click at [65, 408] on div "Documentation" at bounding box center [104, 404] width 137 height 16
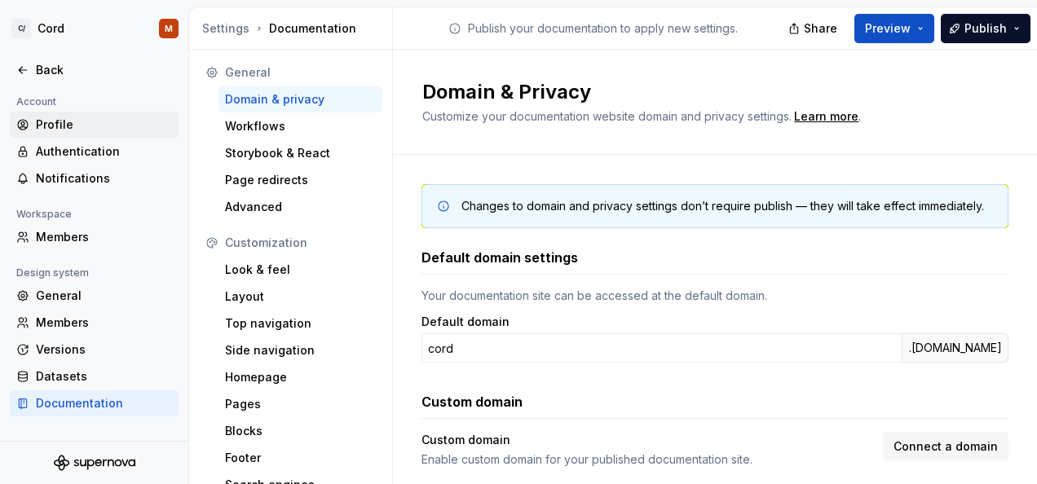
click at [58, 126] on div "Profile" at bounding box center [104, 125] width 136 height 16
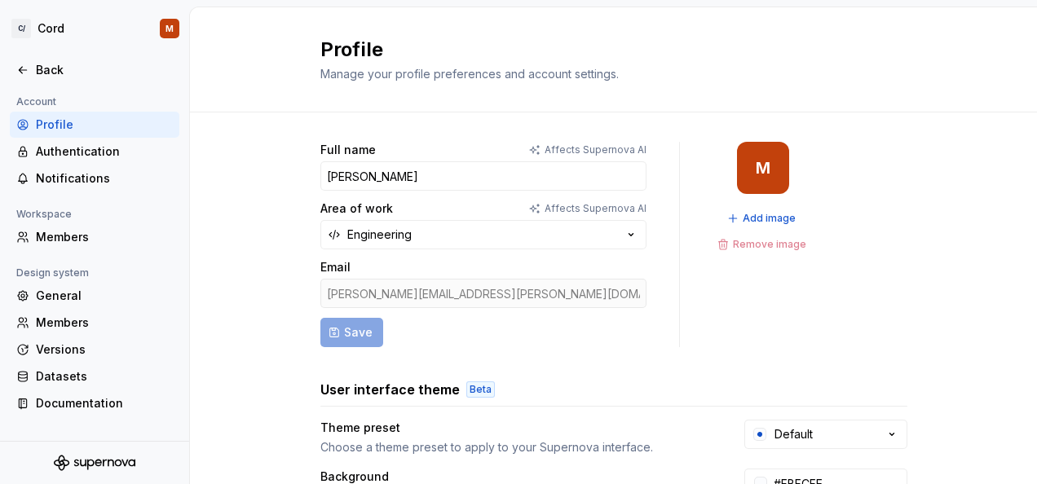
scroll to position [449, 0]
click at [39, 238] on div "Members" at bounding box center [104, 237] width 137 height 16
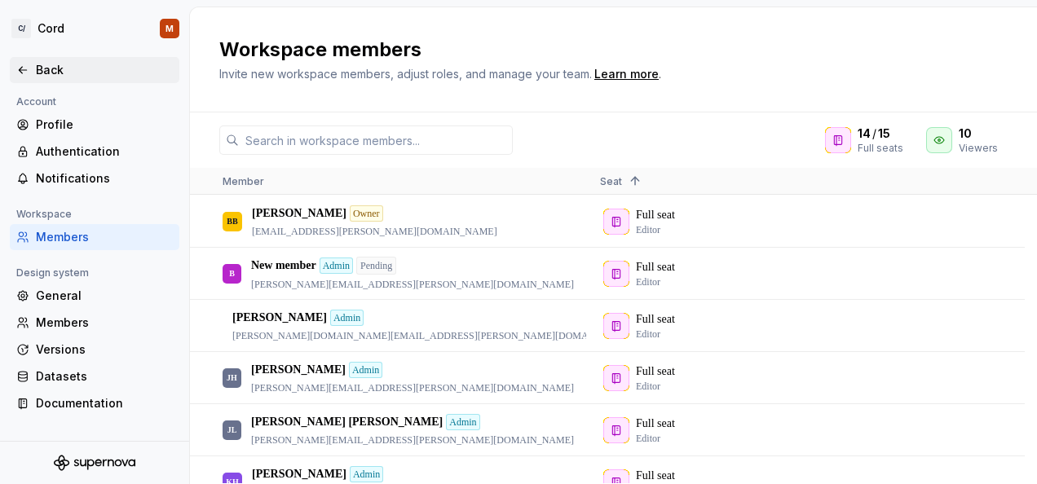
click at [21, 71] on icon at bounding box center [22, 70] width 13 height 13
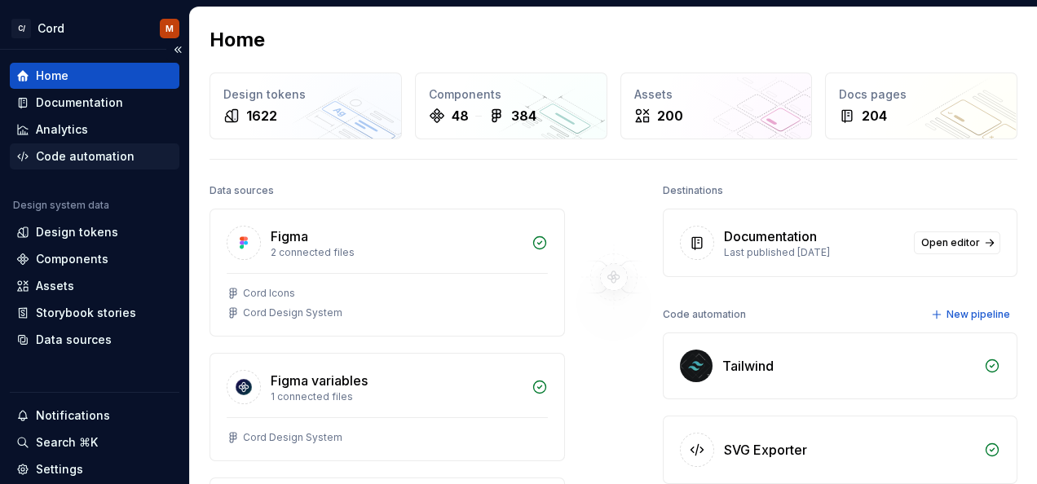
click at [104, 166] on div "Code automation" at bounding box center [95, 157] width 170 height 26
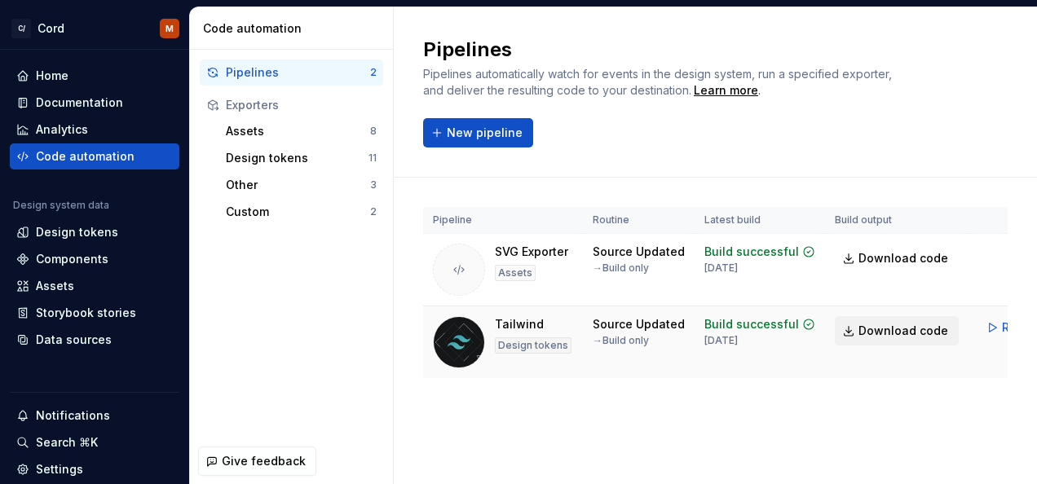
scroll to position [0, 56]
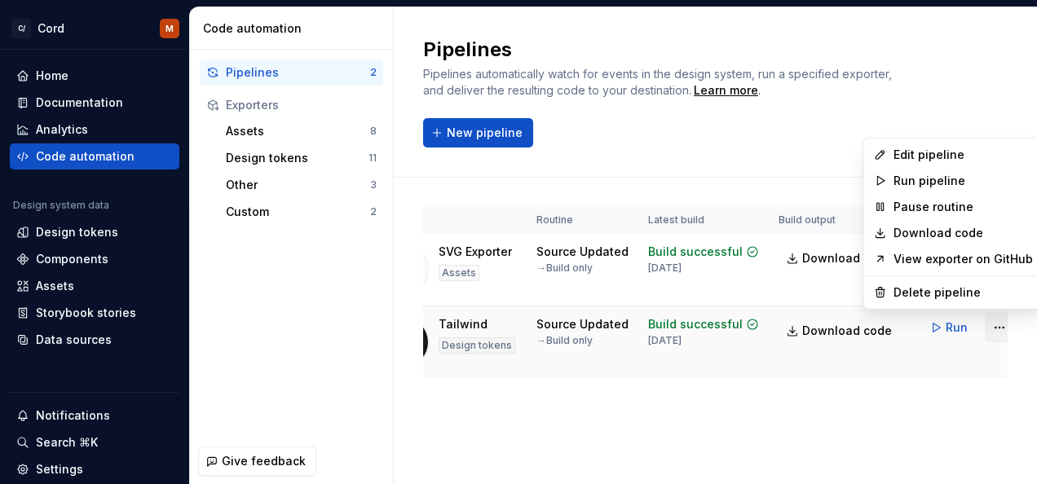
click at [980, 328] on html "C/ Cord M Home Documentation Analytics Code automation Design system data Desig…" at bounding box center [518, 242] width 1037 height 484
click at [936, 149] on div "Edit pipeline" at bounding box center [963, 155] width 139 height 16
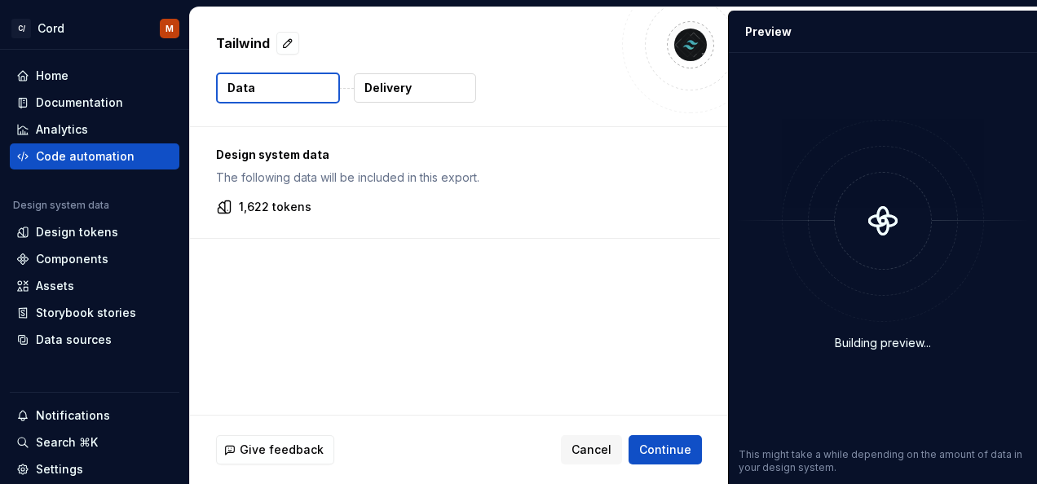
click at [411, 93] on button "Delivery" at bounding box center [415, 87] width 122 height 29
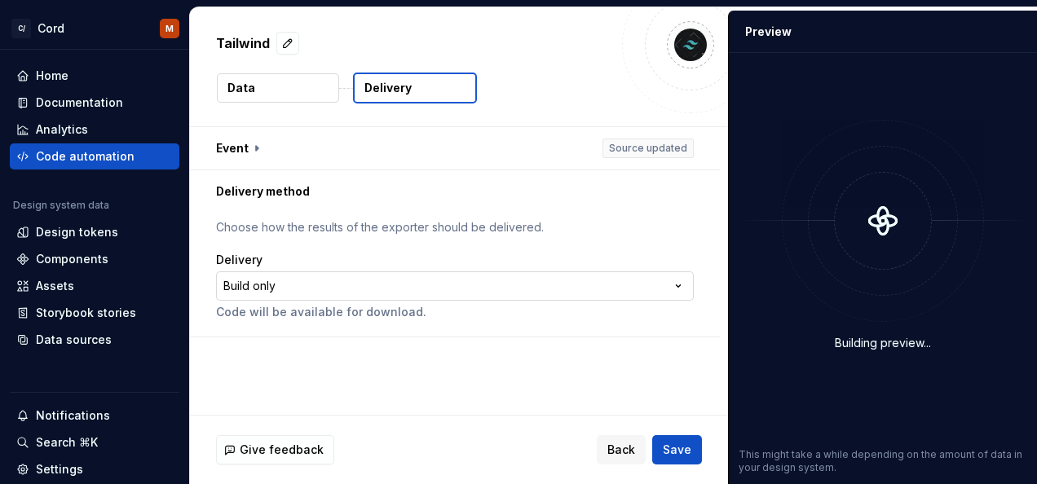
click at [281, 292] on html "**********" at bounding box center [518, 242] width 1037 height 484
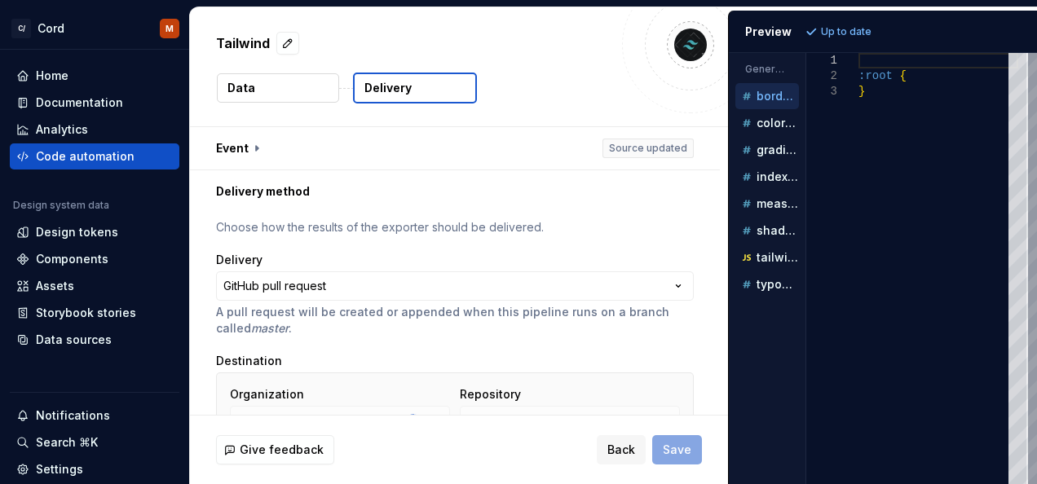
scroll to position [202, 0]
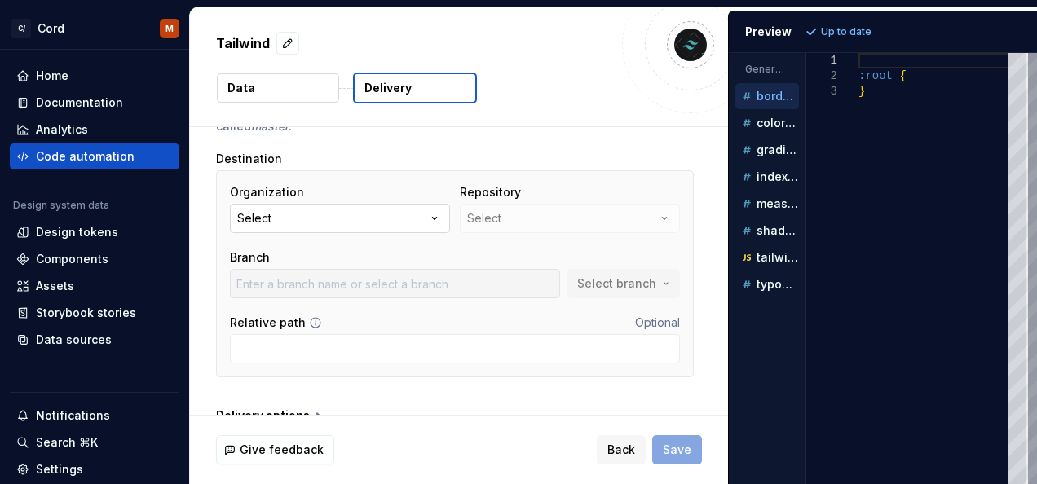
click at [355, 214] on button "Select" at bounding box center [340, 218] width 220 height 29
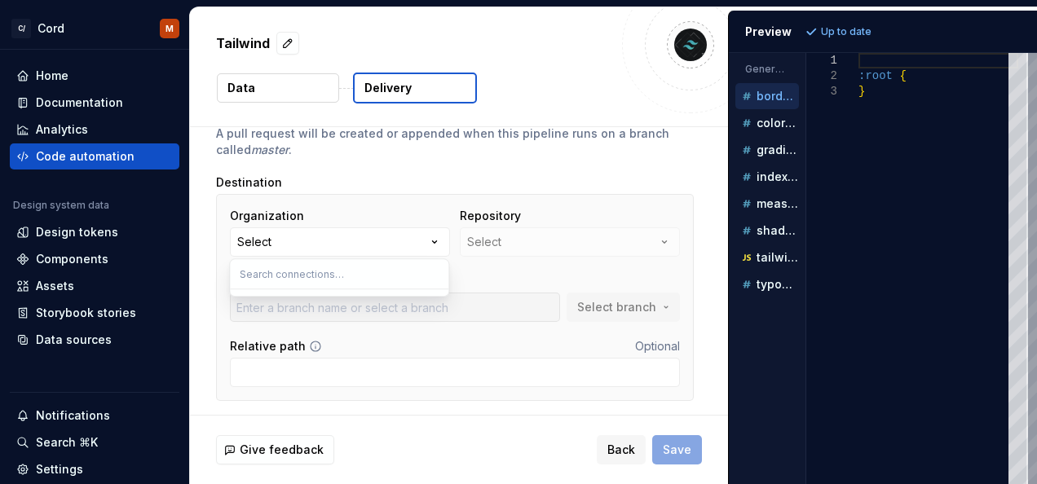
scroll to position [179, 0]
click at [356, 264] on input "text" at bounding box center [339, 273] width 219 height 29
type input "cord"
click at [412, 191] on div "Destination Organization Select Repository Select Branch Select branch Relative…" at bounding box center [455, 287] width 478 height 227
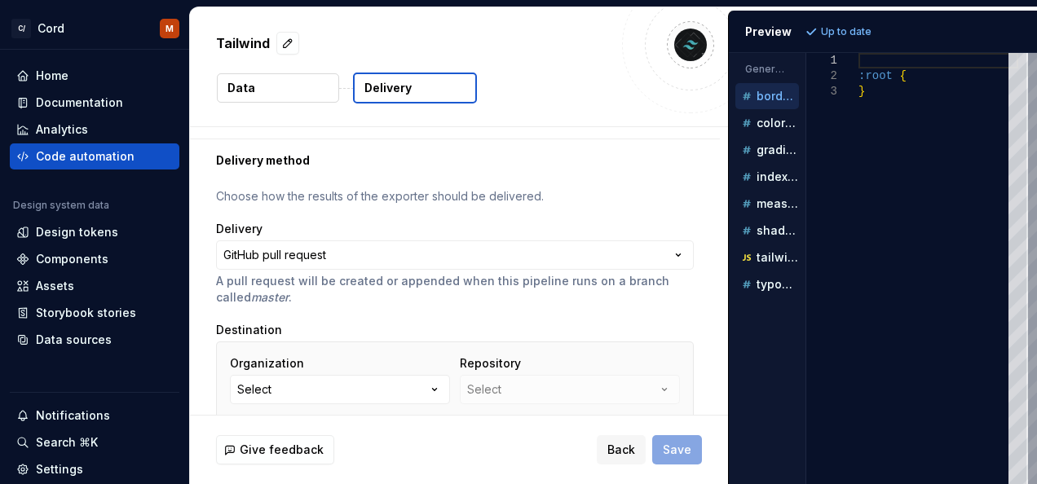
scroll to position [0, 0]
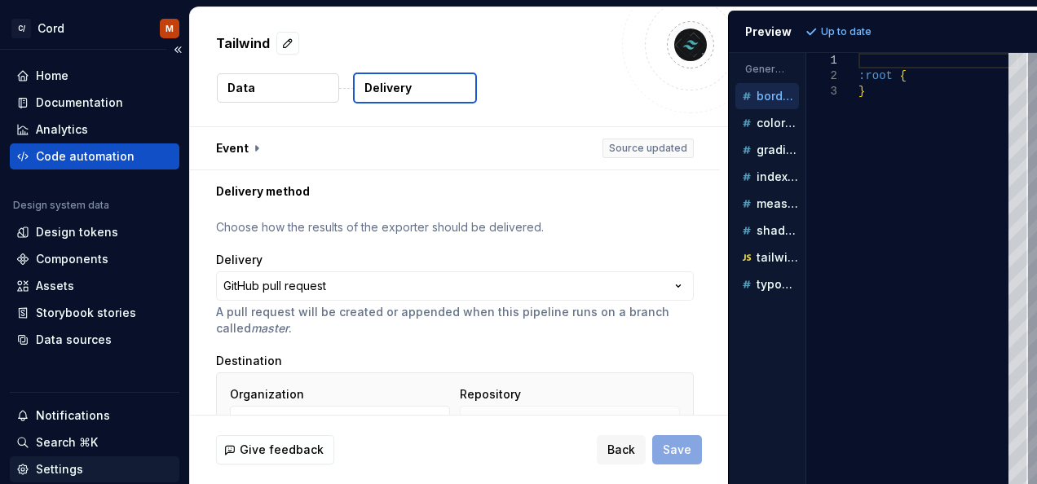
click at [54, 462] on div "Settings" at bounding box center [59, 470] width 47 height 16
